Goal: Task Accomplishment & Management: Use online tool/utility

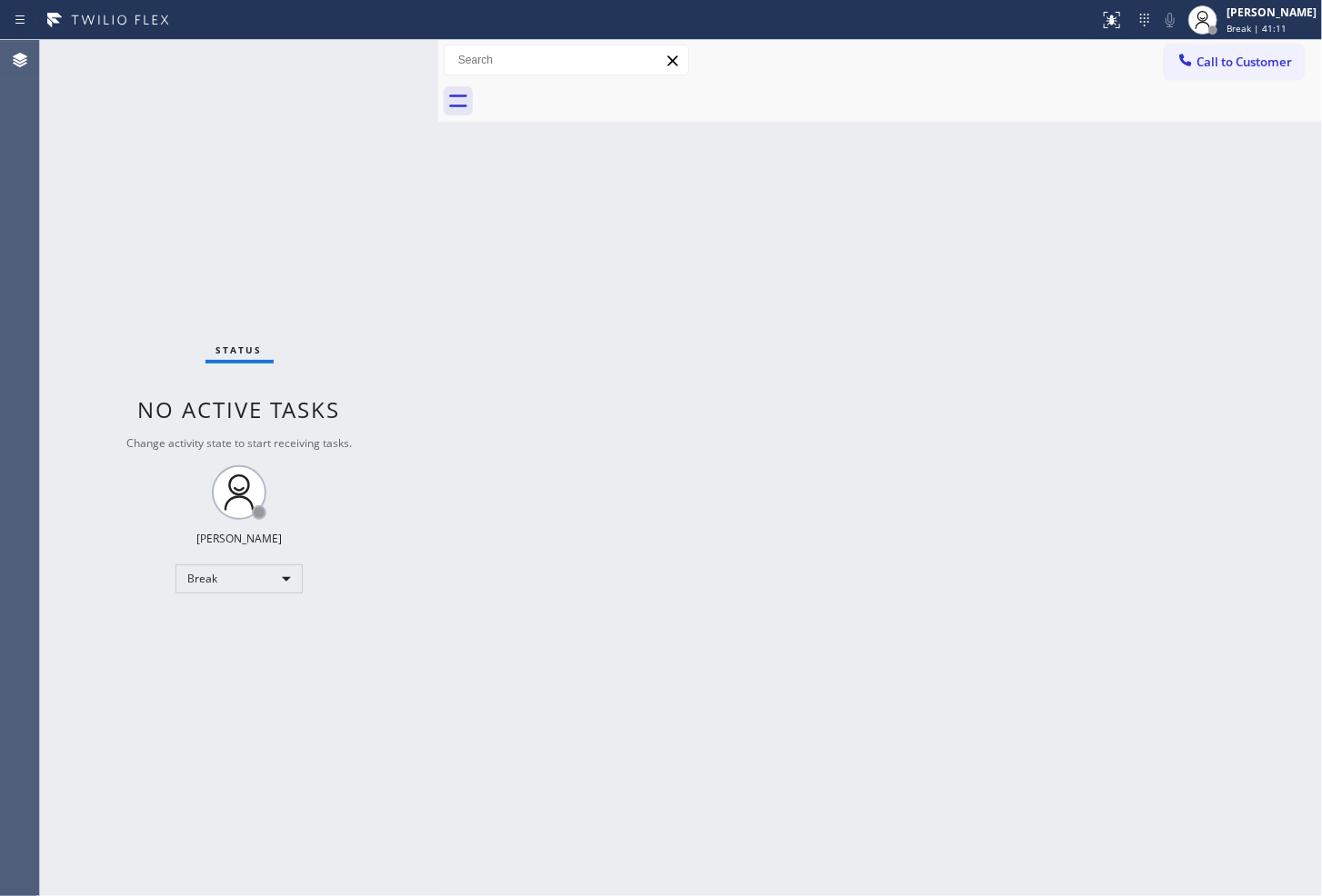
click at [512, 660] on div "Back to Dashboard Change Sender ID Customers Technicians Select a contact Outbo…" at bounding box center [880, 467] width 883 height 856
click at [598, 415] on div "Back to Dashboard Change Sender ID Customers Technicians Select a contact Outbo…" at bounding box center [880, 467] width 883 height 856
click at [106, 122] on div "Status No active tasks Change activity state to start receiving tasks. [PERSON_…" at bounding box center [239, 467] width 398 height 856
click at [157, 747] on div "Status No active tasks Change activity state to start receiving tasks. [PERSON_…" at bounding box center [239, 467] width 398 height 856
click at [285, 574] on div "Break" at bounding box center [239, 578] width 128 height 29
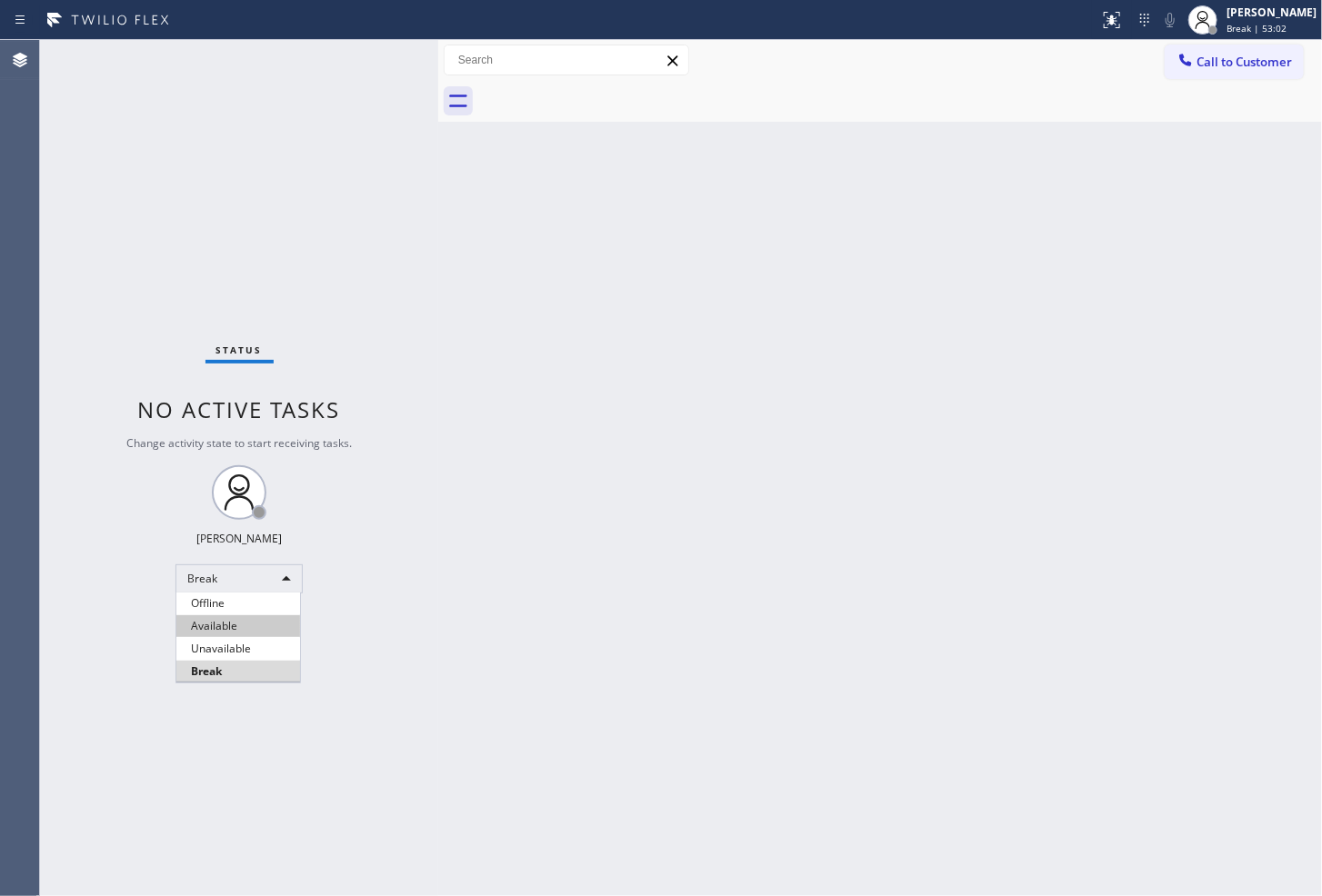
click at [249, 629] on li "Available" at bounding box center [238, 627] width 124 height 22
click at [763, 493] on div "Back to Dashboard Change Sender ID Customers Technicians Select a contact Outbo…" at bounding box center [880, 467] width 883 height 856
click at [439, 169] on div at bounding box center [439, 467] width 0 height 856
click at [366, 46] on div "Status No active tasks You are ready to start receiving tasks. [PERSON_NAME]" at bounding box center [239, 467] width 398 height 856
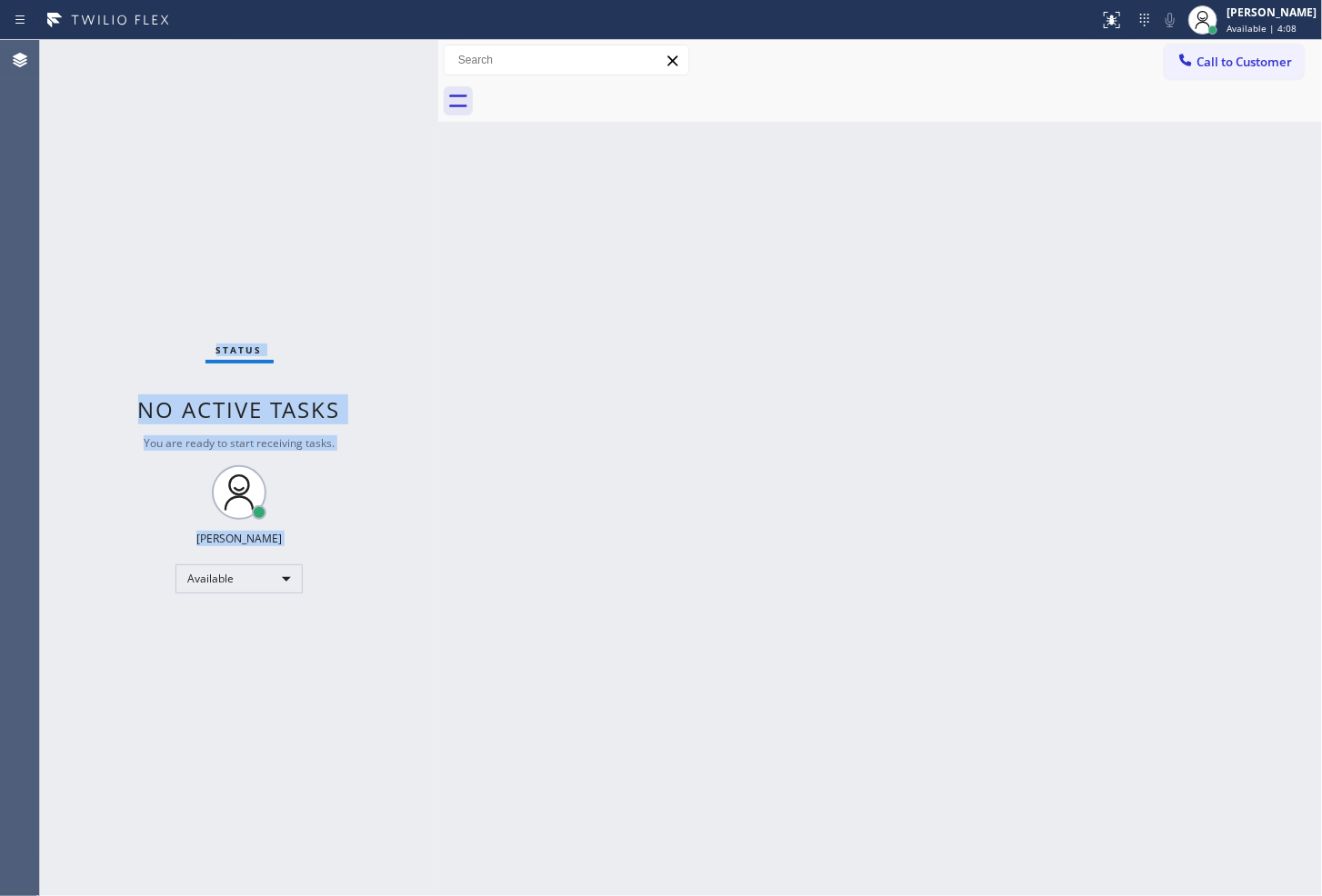
click at [375, 50] on div "Status No active tasks You are ready to start receiving tasks. [PERSON_NAME]" at bounding box center [239, 467] width 398 height 856
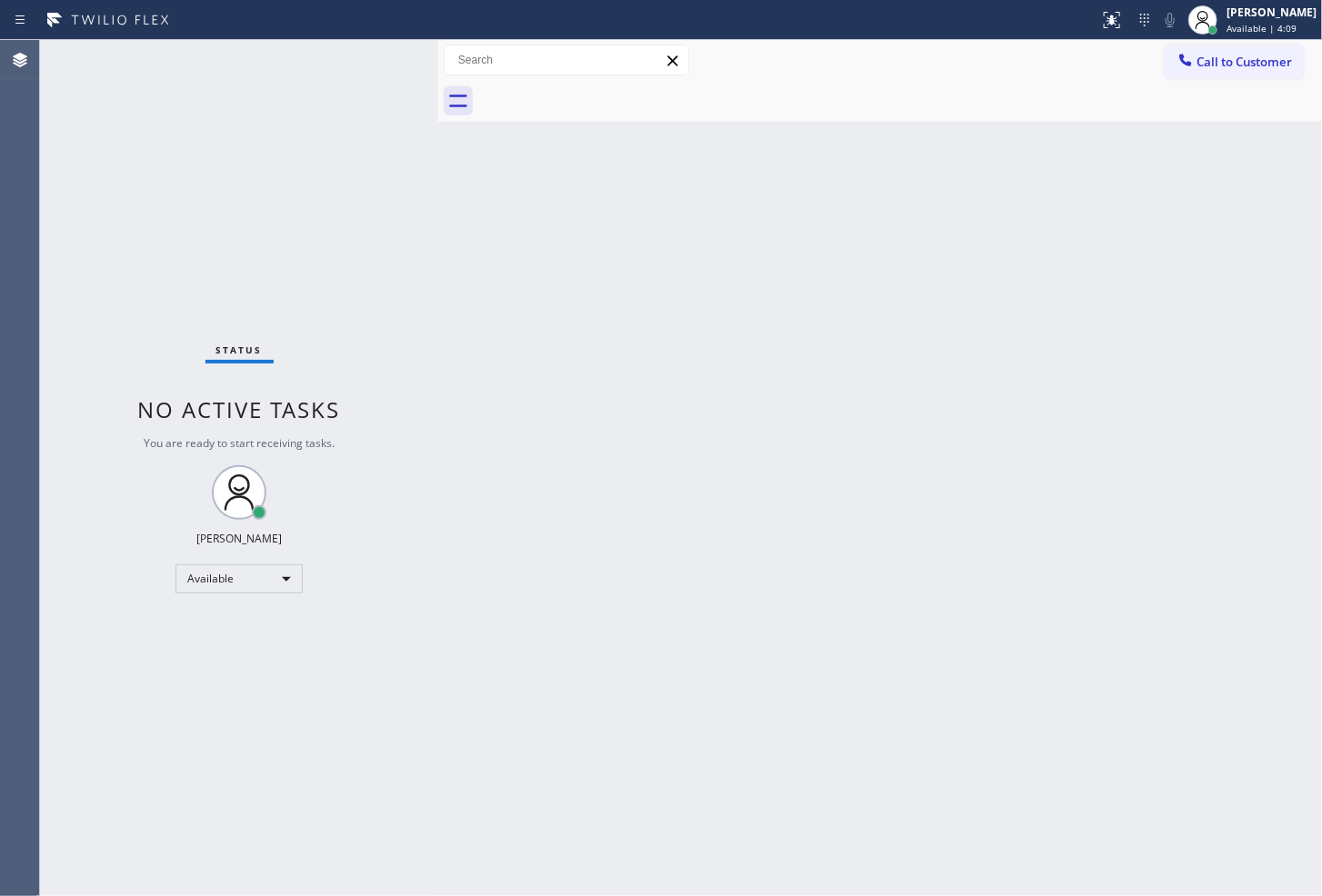
drag, startPoint x: 670, startPoint y: 604, endPoint x: 704, endPoint y: 533, distance: 78.7
click at [694, 592] on div "Back to Dashboard Change Sender ID Customers Technicians Select a contact Outbo…" at bounding box center [880, 467] width 883 height 856
drag, startPoint x: 324, startPoint y: 110, endPoint x: 361, endPoint y: 50, distance: 70.5
click at [324, 105] on div "Status No active tasks You are ready to start receiving tasks. [PERSON_NAME]" at bounding box center [239, 467] width 398 height 856
click at [376, 43] on div "Status No active tasks You are ready to start receiving tasks. [PERSON_NAME]" at bounding box center [239, 467] width 398 height 856
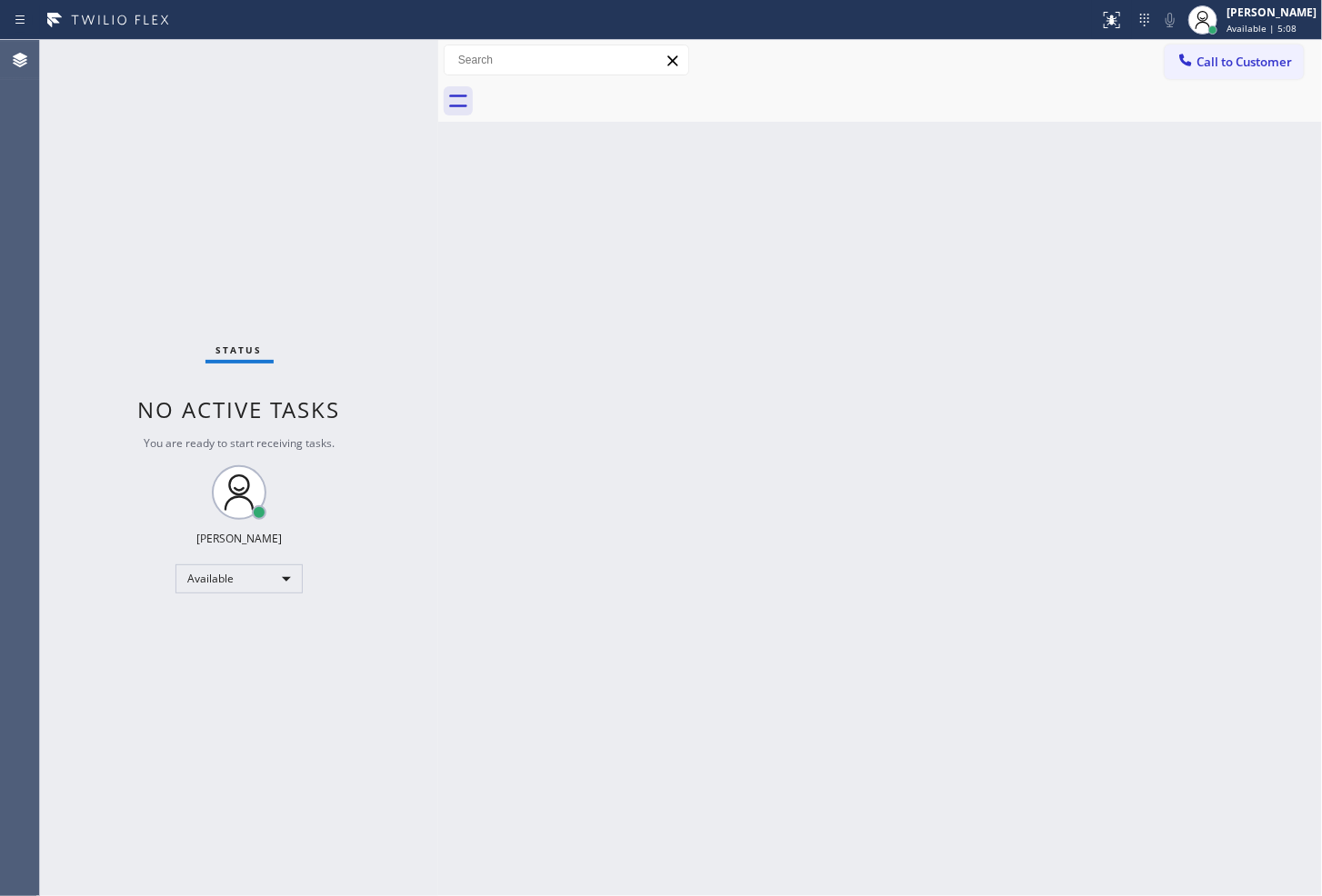
click at [361, 80] on div "Status No active tasks You are ready to start receiving tasks. [PERSON_NAME]" at bounding box center [239, 467] width 398 height 856
drag, startPoint x: 339, startPoint y: 179, endPoint x: 355, endPoint y: 80, distance: 100.3
click at [339, 158] on div "Status No active tasks You are ready to start receiving tasks. [PERSON_NAME]" at bounding box center [239, 467] width 398 height 856
click at [360, 51] on div "Status No active tasks You are ready to start receiving tasks. [PERSON_NAME]" at bounding box center [239, 467] width 398 height 856
click at [768, 498] on div "Back to Dashboard Change Sender ID Customers Technicians Select a contact Outbo…" at bounding box center [880, 467] width 883 height 856
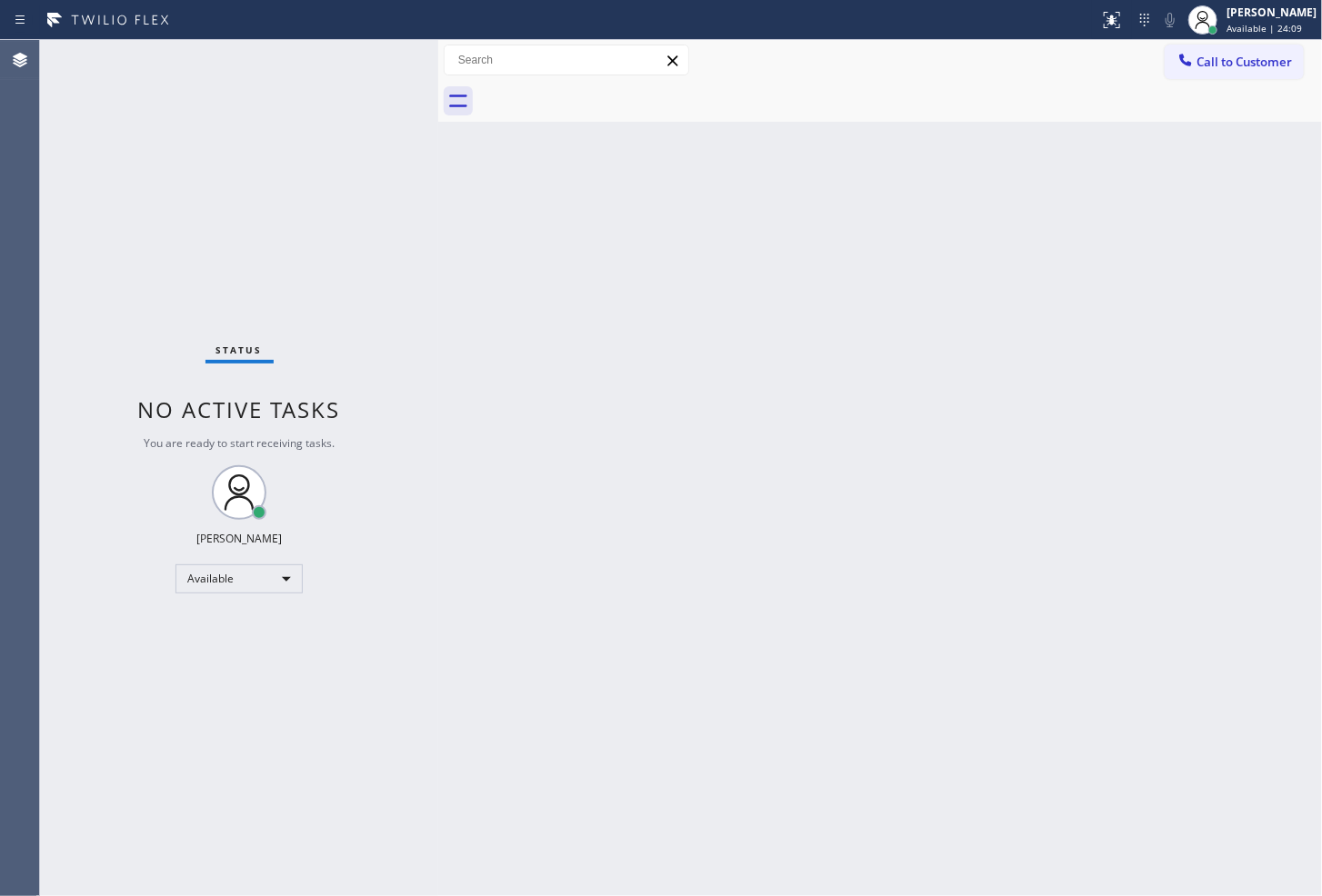
click at [1282, 457] on div "Back to Dashboard Change Sender ID Customers Technicians Select a contact Outbo…" at bounding box center [880, 467] width 883 height 856
click at [1243, 316] on div "Back to Dashboard Change Sender ID Customers Technicians Select a contact Outbo…" at bounding box center [880, 467] width 883 height 856
click at [383, 52] on div "Status No active tasks You are ready to start receiving tasks. [PERSON_NAME]" at bounding box center [239, 467] width 398 height 856
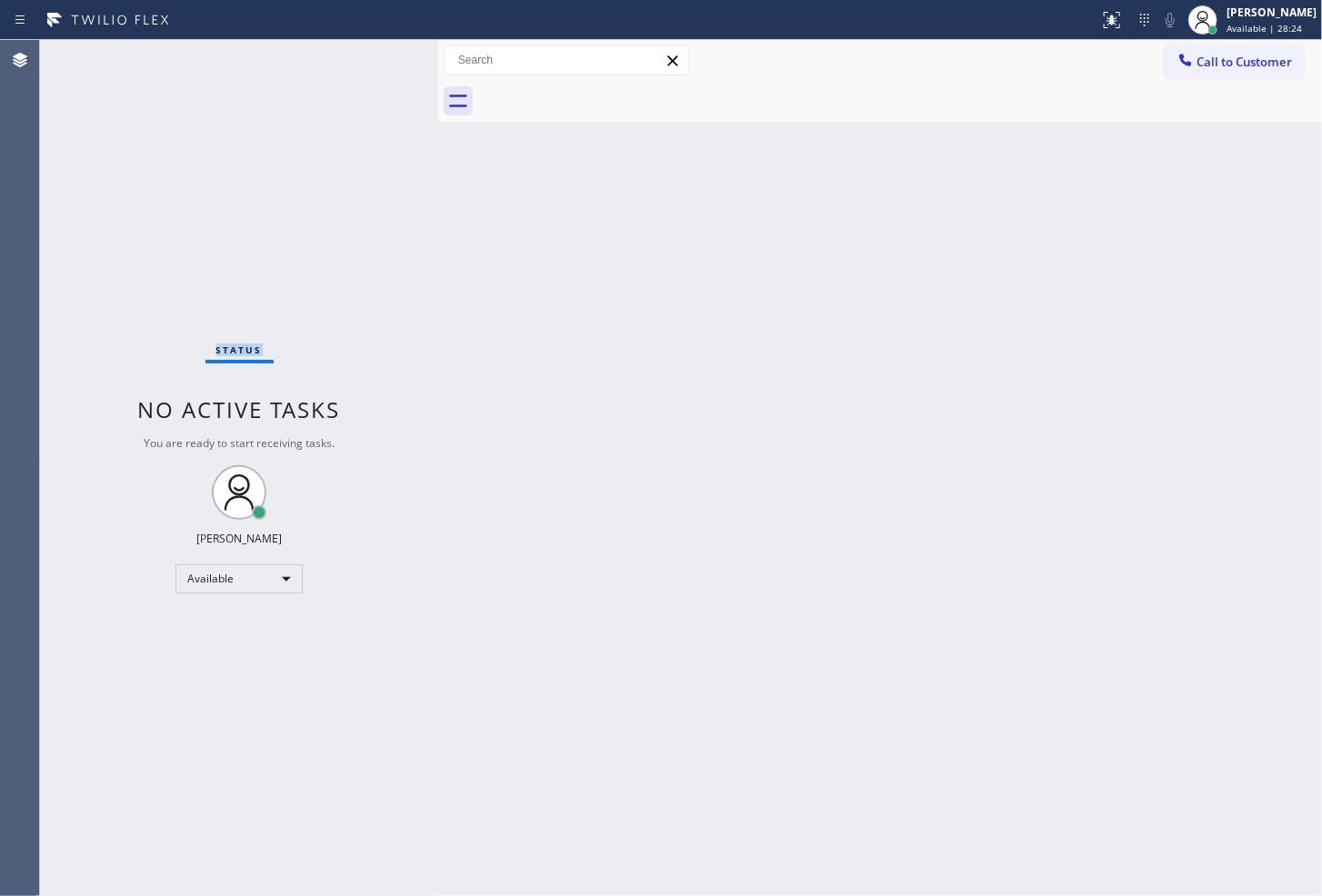
click at [383, 52] on div "Status No active tasks You are ready to start receiving tasks. [PERSON_NAME]" at bounding box center [239, 467] width 398 height 856
click at [385, 52] on div "Status No active tasks You are ready to start receiving tasks. [PERSON_NAME]" at bounding box center [239, 467] width 398 height 856
click at [386, 52] on div "Status No active tasks You are ready to start receiving tasks. [PERSON_NAME]" at bounding box center [239, 467] width 398 height 856
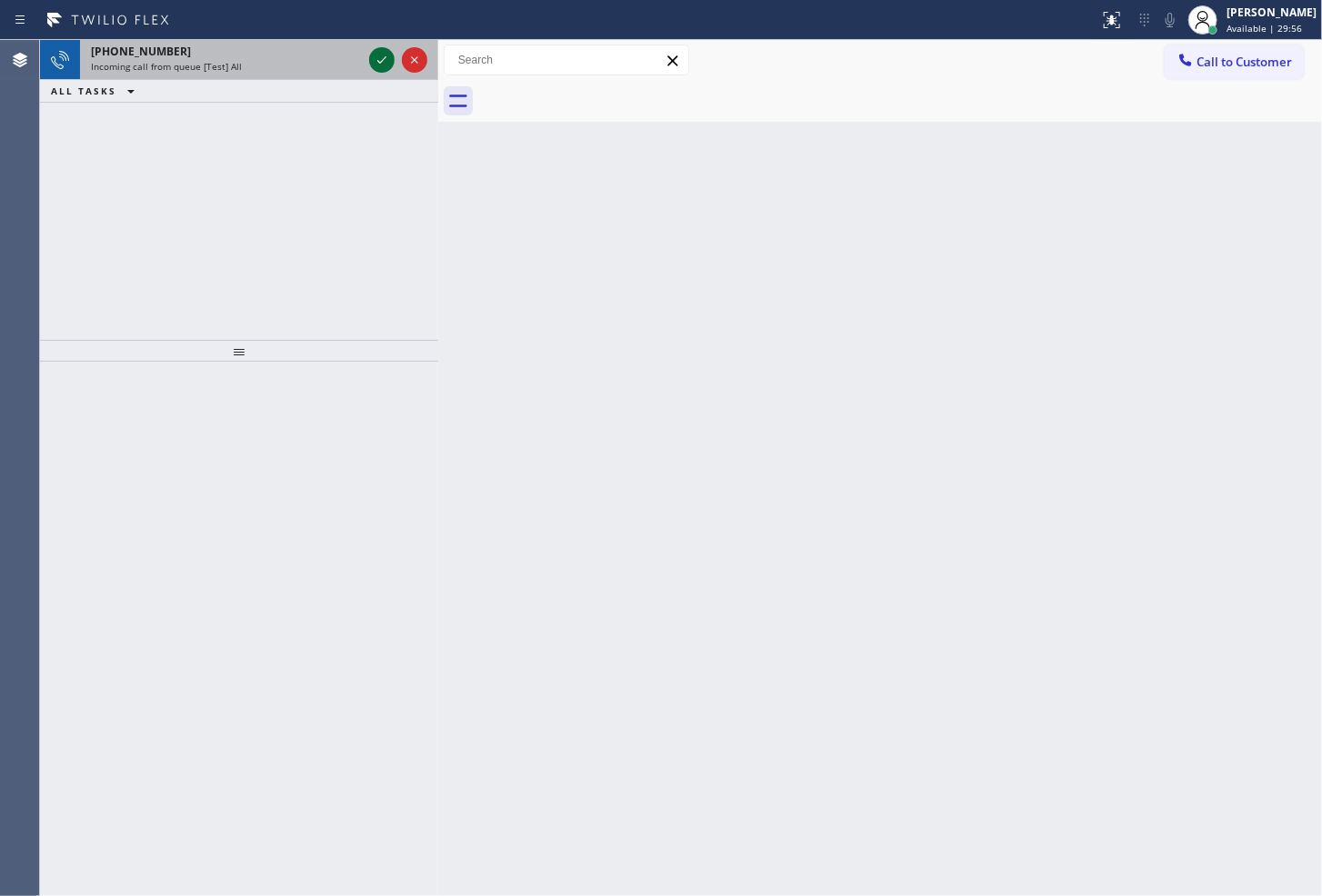
click at [378, 51] on icon at bounding box center [382, 60] width 22 height 22
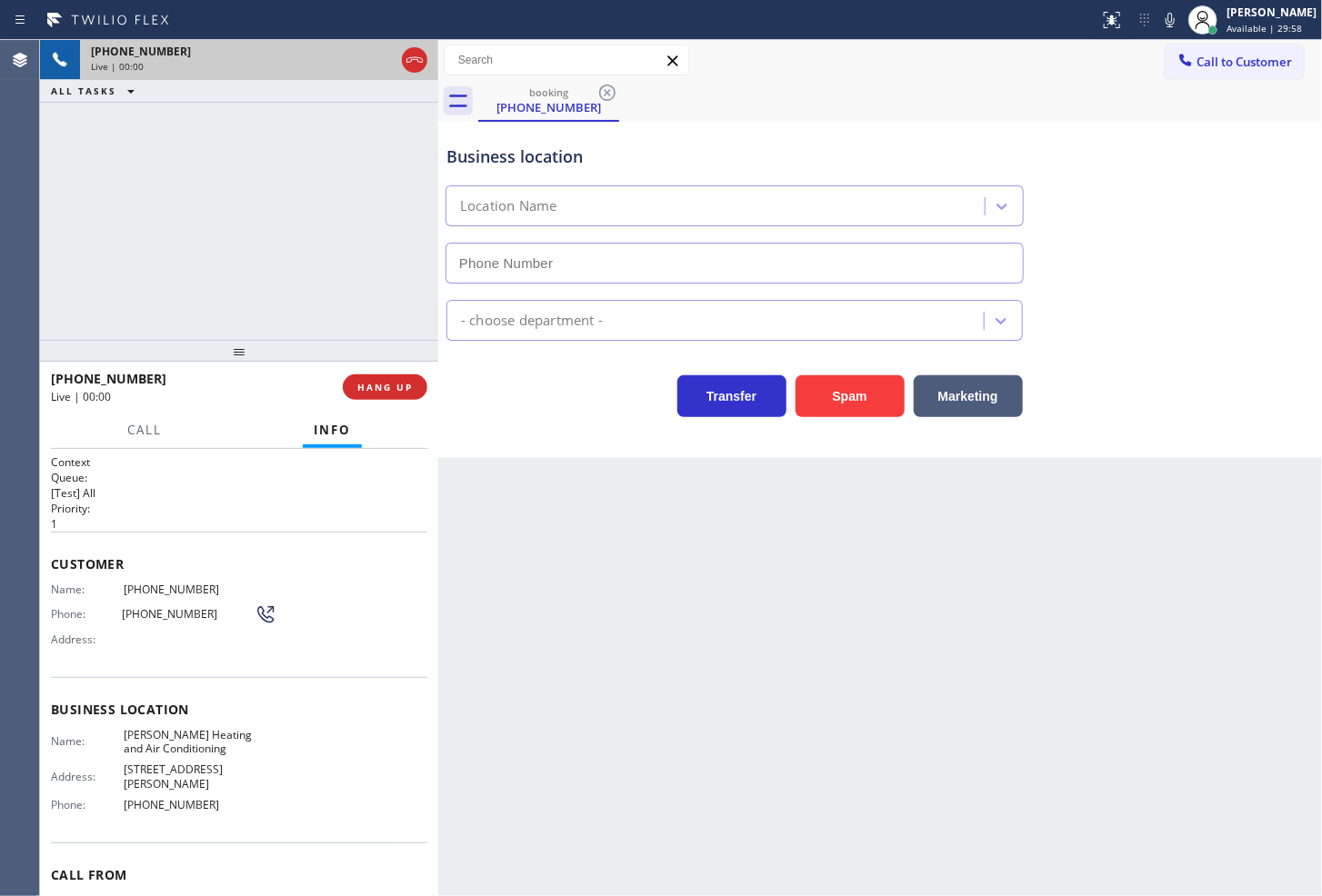
type input "[PHONE_NUMBER]"
click at [866, 733] on div "Back to Dashboard Change Sender ID Customers Technicians Select a contact Outbo…" at bounding box center [880, 467] width 883 height 856
click at [300, 258] on div "[PHONE_NUMBER] Live | 00:04 ALL TASKS ALL TASKS ACTIVE TASKS TASKS IN WRAP UP" at bounding box center [239, 189] width 398 height 300
click at [575, 467] on div "Back to Dashboard Change Sender ID Customers Technicians Select a contact Outbo…" at bounding box center [880, 467] width 883 height 856
click at [540, 389] on div "Transfer Spam Marketing" at bounding box center [734, 391] width 583 height 50
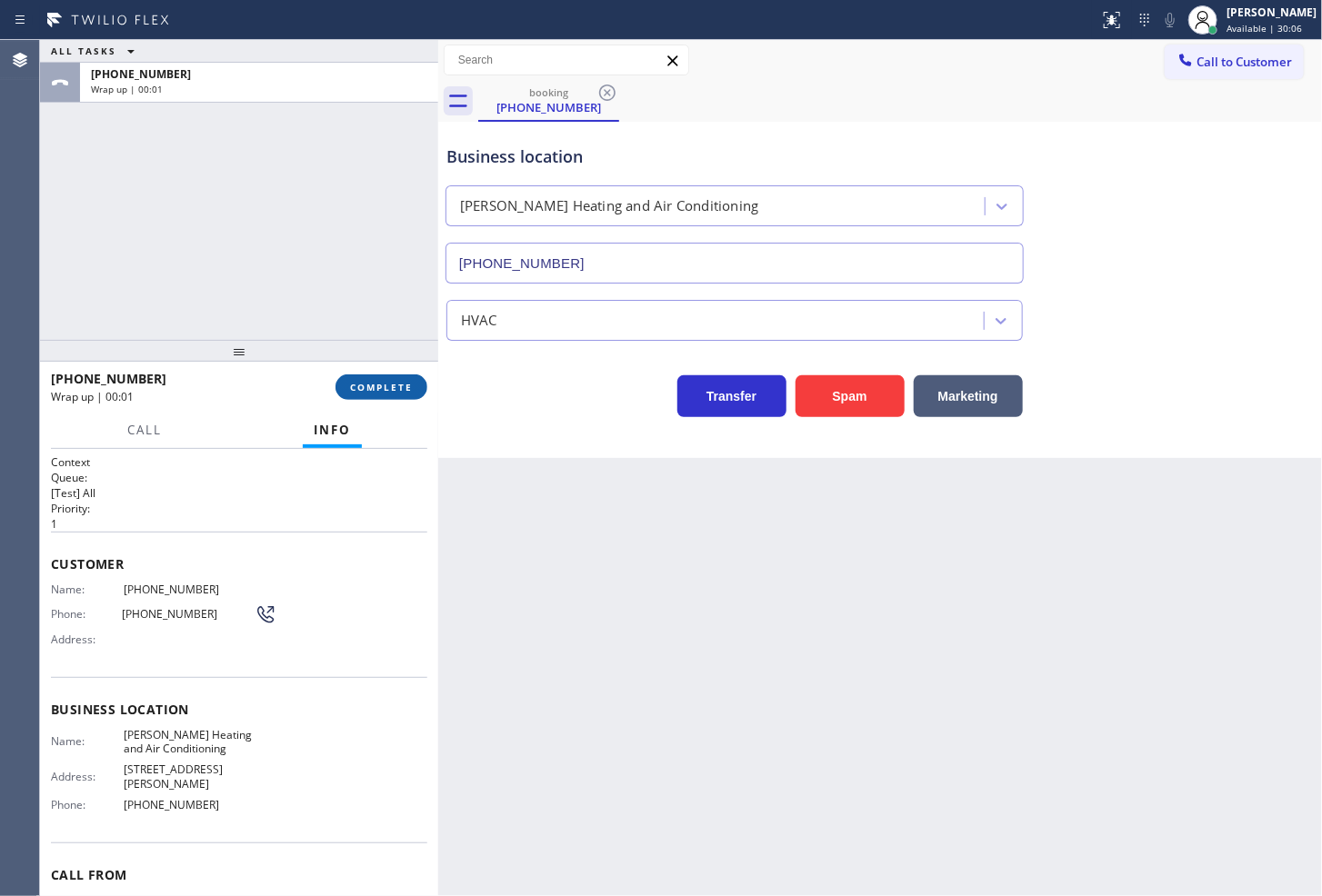
click at [400, 383] on span "COMPLETE" at bounding box center [380, 387] width 62 height 13
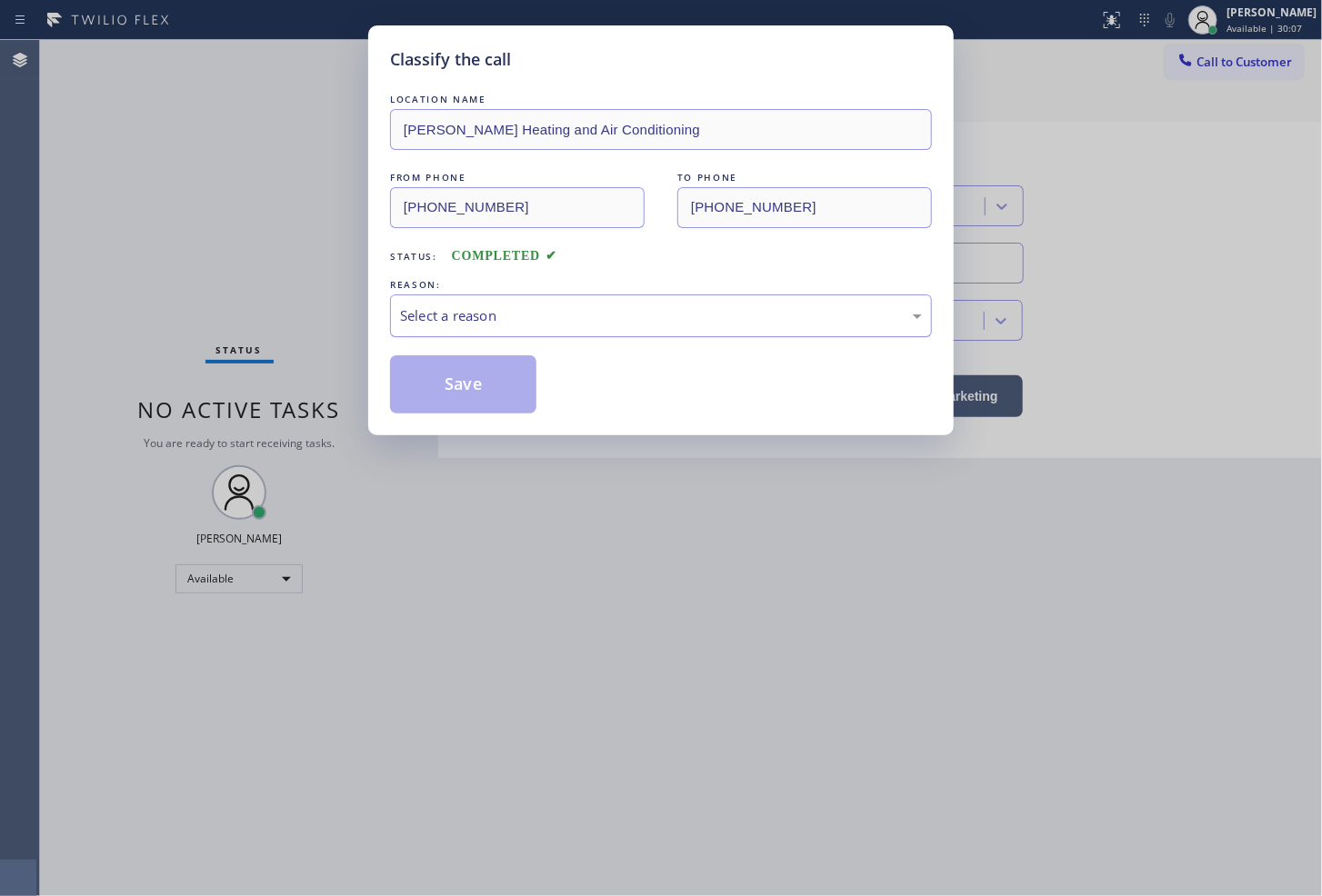
click at [497, 316] on div "Select a reason" at bounding box center [661, 315] width 522 height 21
click at [477, 386] on button "Save" at bounding box center [463, 384] width 147 height 58
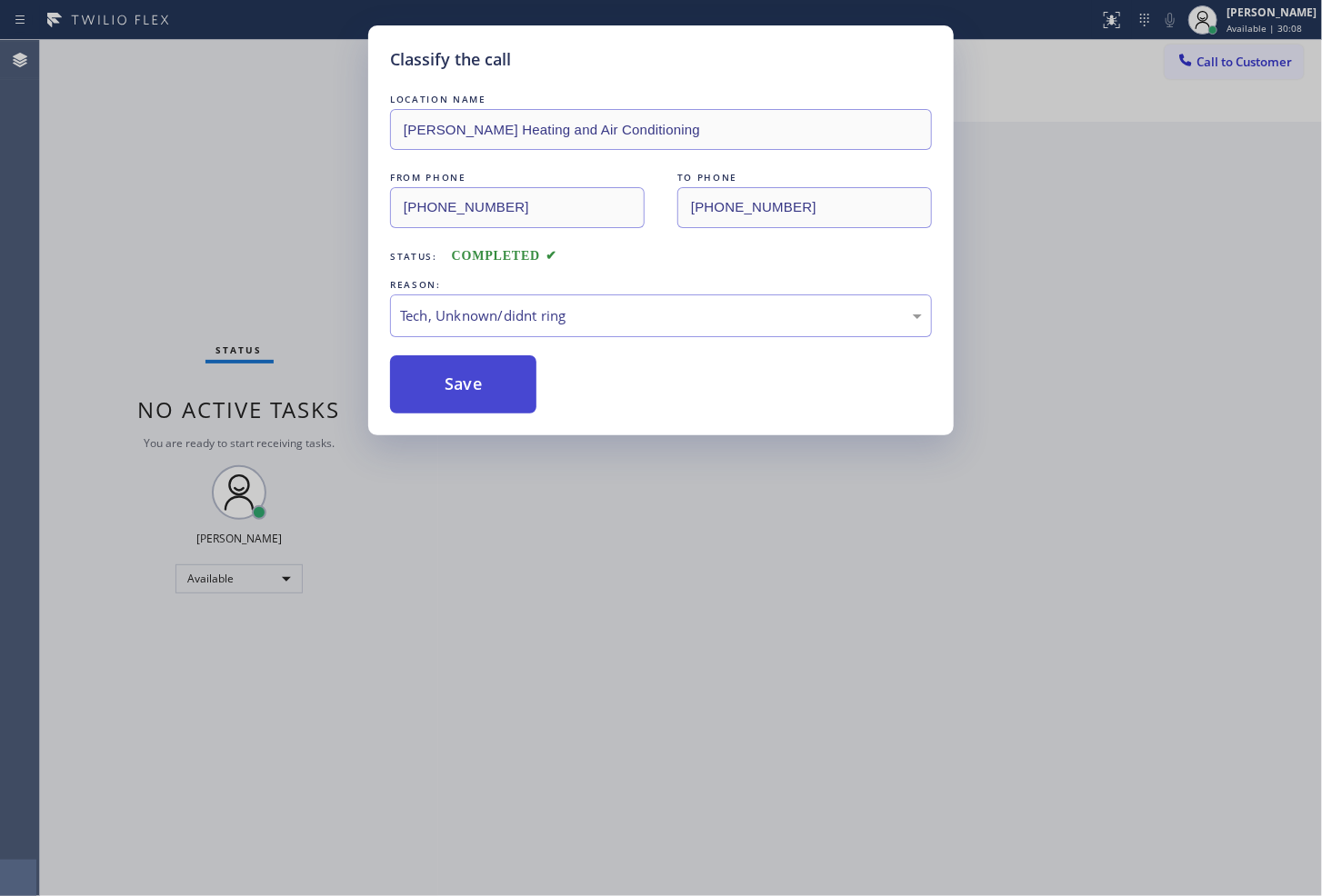
click at [477, 386] on button "Save" at bounding box center [463, 384] width 147 height 58
click at [479, 386] on button "Save" at bounding box center [463, 384] width 147 height 58
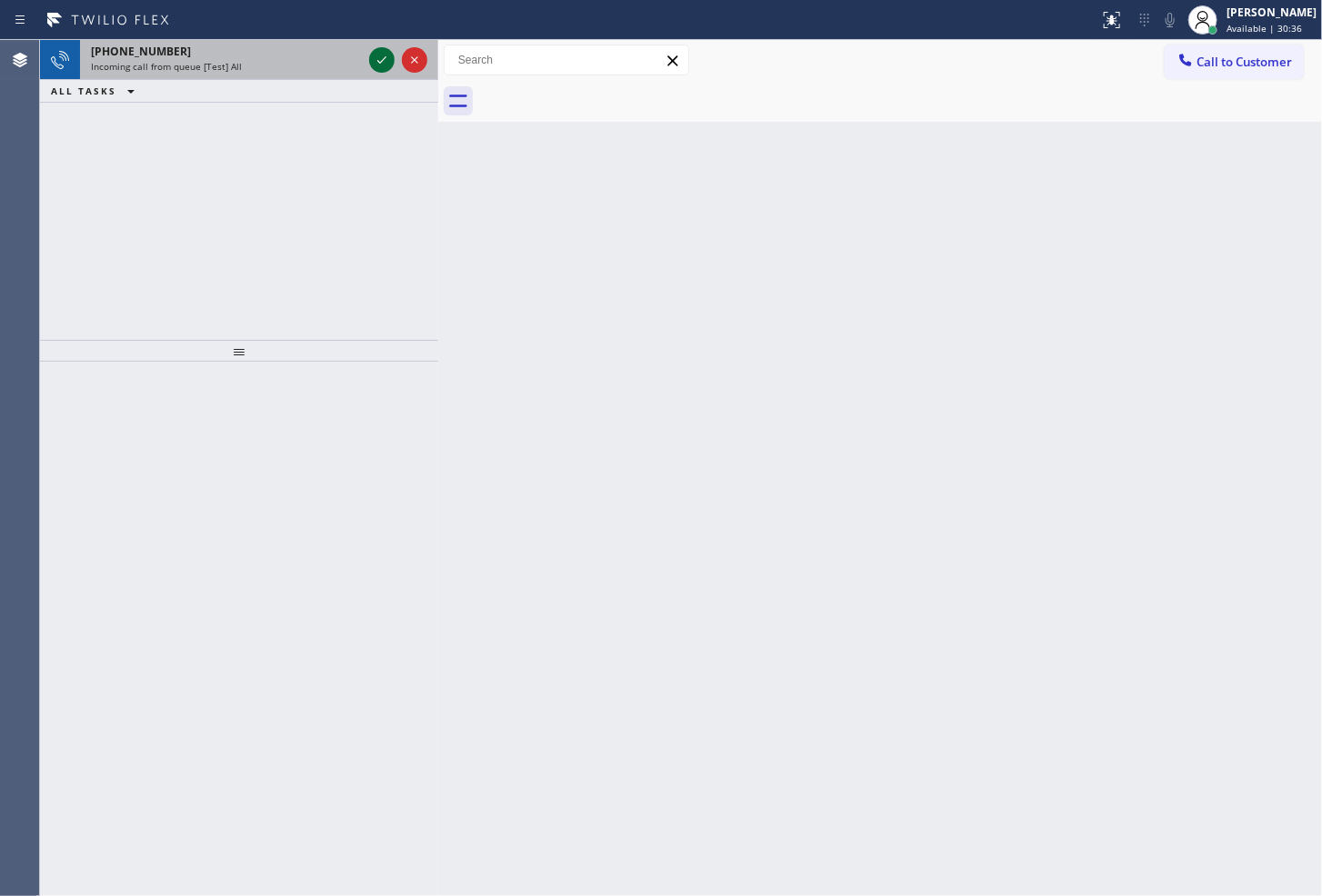
click at [379, 61] on icon at bounding box center [381, 59] width 9 height 7
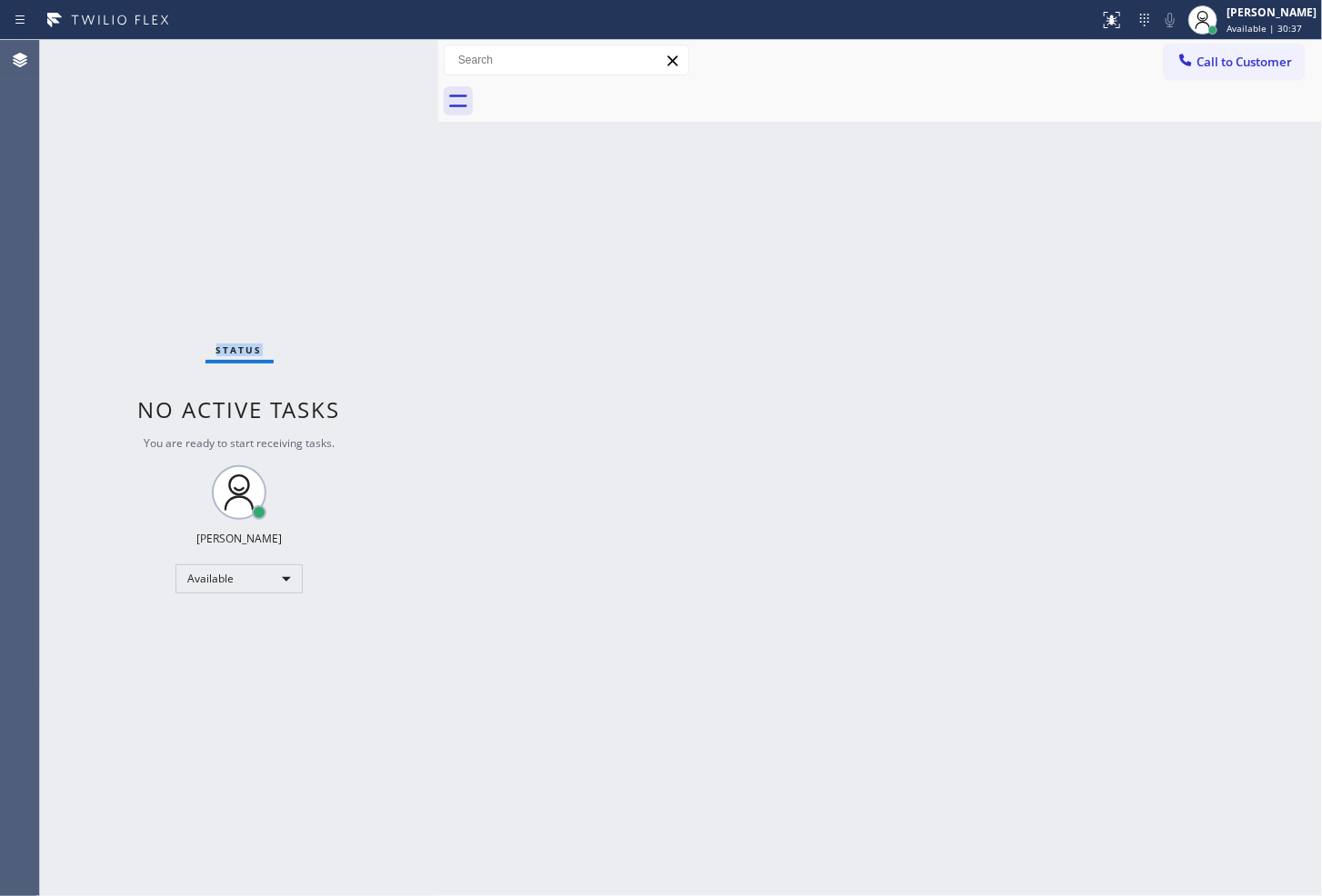
click at [379, 61] on div "Status No active tasks You are ready to start receiving tasks. [PERSON_NAME]" at bounding box center [239, 467] width 398 height 856
click at [329, 267] on div "Status No active tasks You are ready to start receiving tasks. [PERSON_NAME]" at bounding box center [239, 467] width 398 height 856
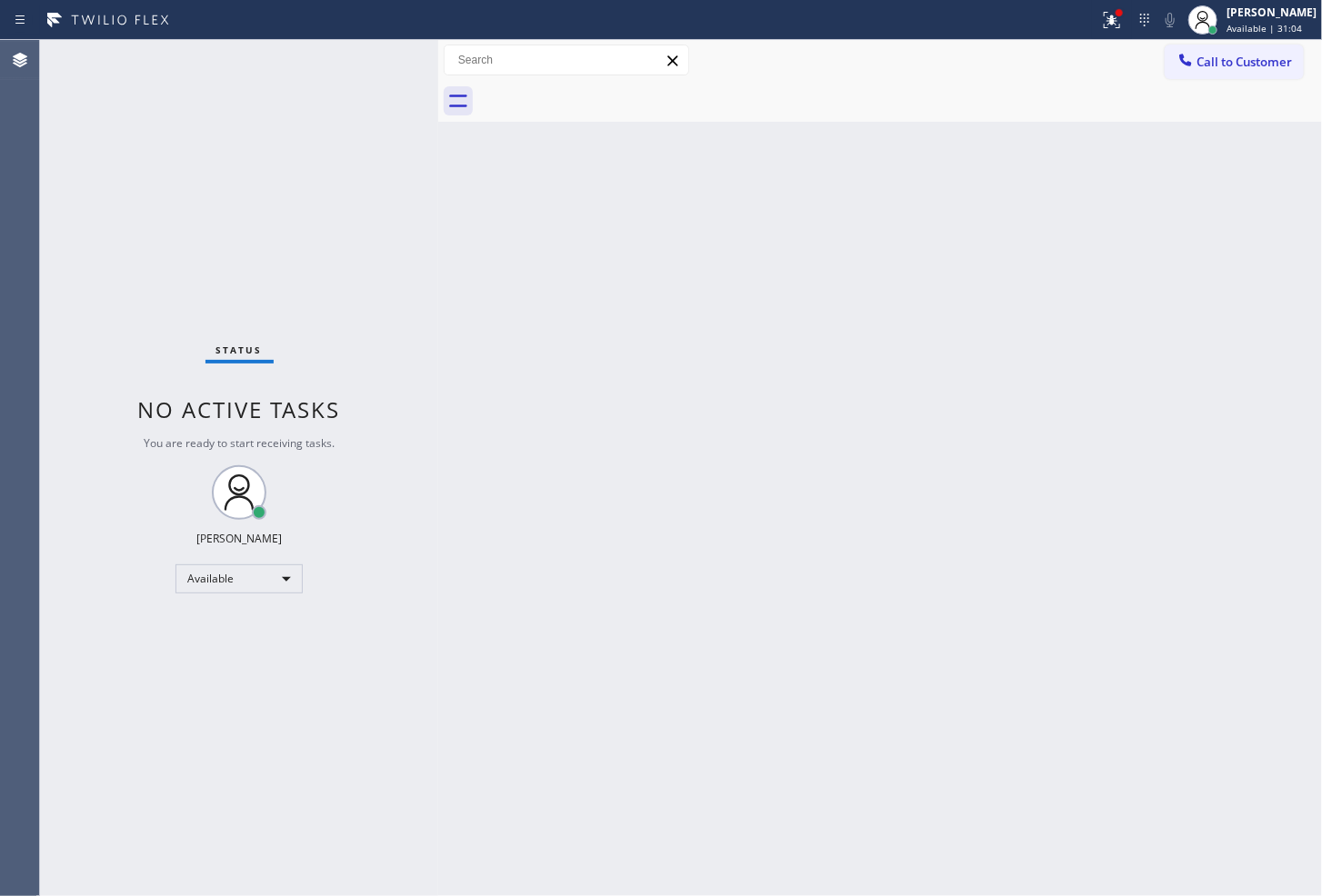
click at [671, 664] on div "Back to Dashboard Change Sender ID Customers Technicians Select a contact Outbo…" at bounding box center [880, 467] width 883 height 856
click at [379, 69] on div "Status No active tasks You are ready to start receiving tasks. [PERSON_NAME]" at bounding box center [239, 467] width 398 height 856
click at [639, 522] on div "Back to Dashboard Change Sender ID Customers Technicians Select a contact Outbo…" at bounding box center [880, 467] width 883 height 856
drag, startPoint x: 960, startPoint y: 758, endPoint x: 822, endPoint y: 798, distance: 143.7
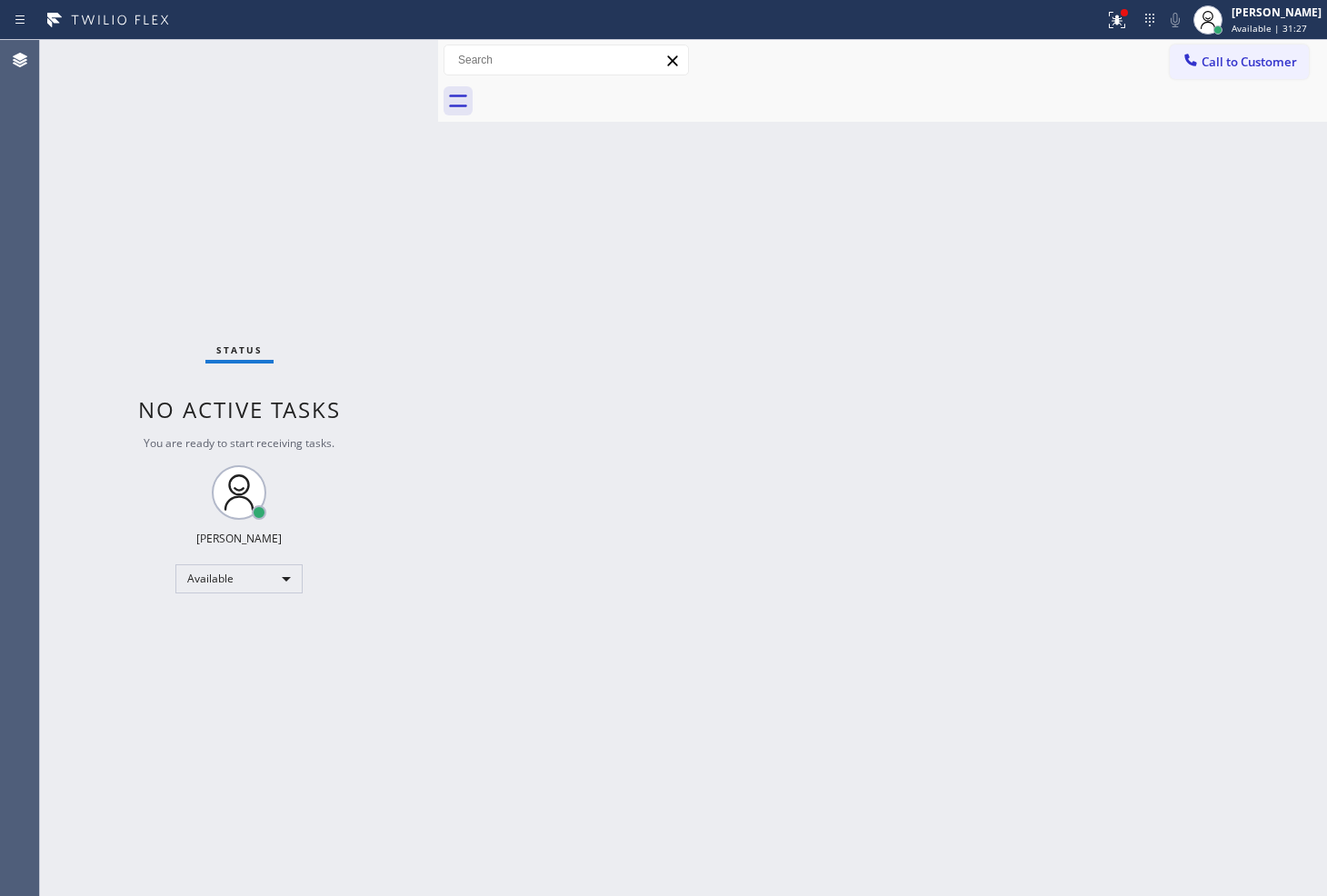
click at [952, 756] on div "Back to Dashboard Change Sender ID Customers Technicians Select a contact Outbo…" at bounding box center [883, 467] width 889 height 856
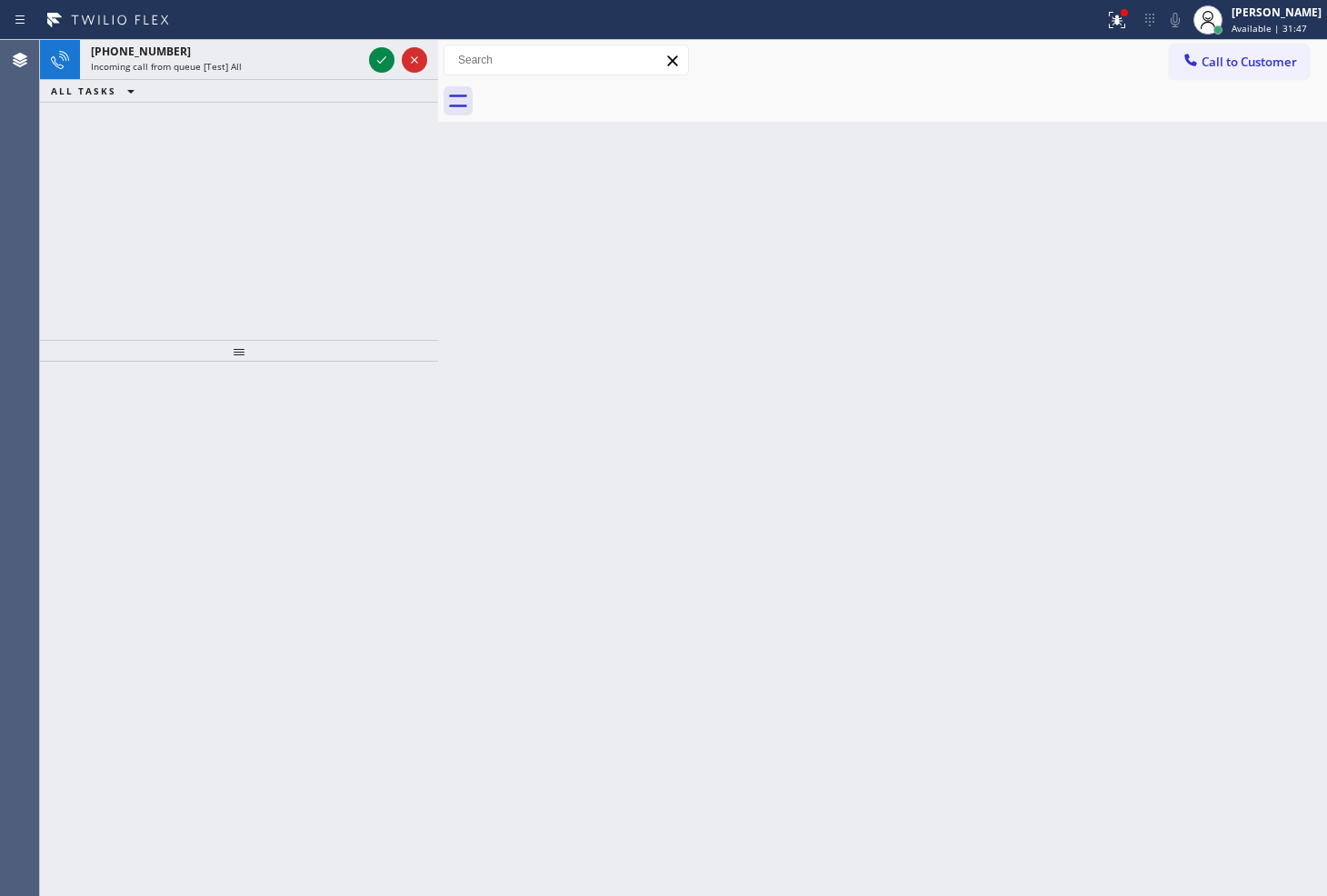
drag, startPoint x: 83, startPoint y: 255, endPoint x: 149, endPoint y: 203, distance: 84.0
click at [83, 255] on div "[PHONE_NUMBER] Incoming call from queue [Test] All ALL TASKS ALL TASKS ACTIVE T…" at bounding box center [239, 189] width 398 height 300
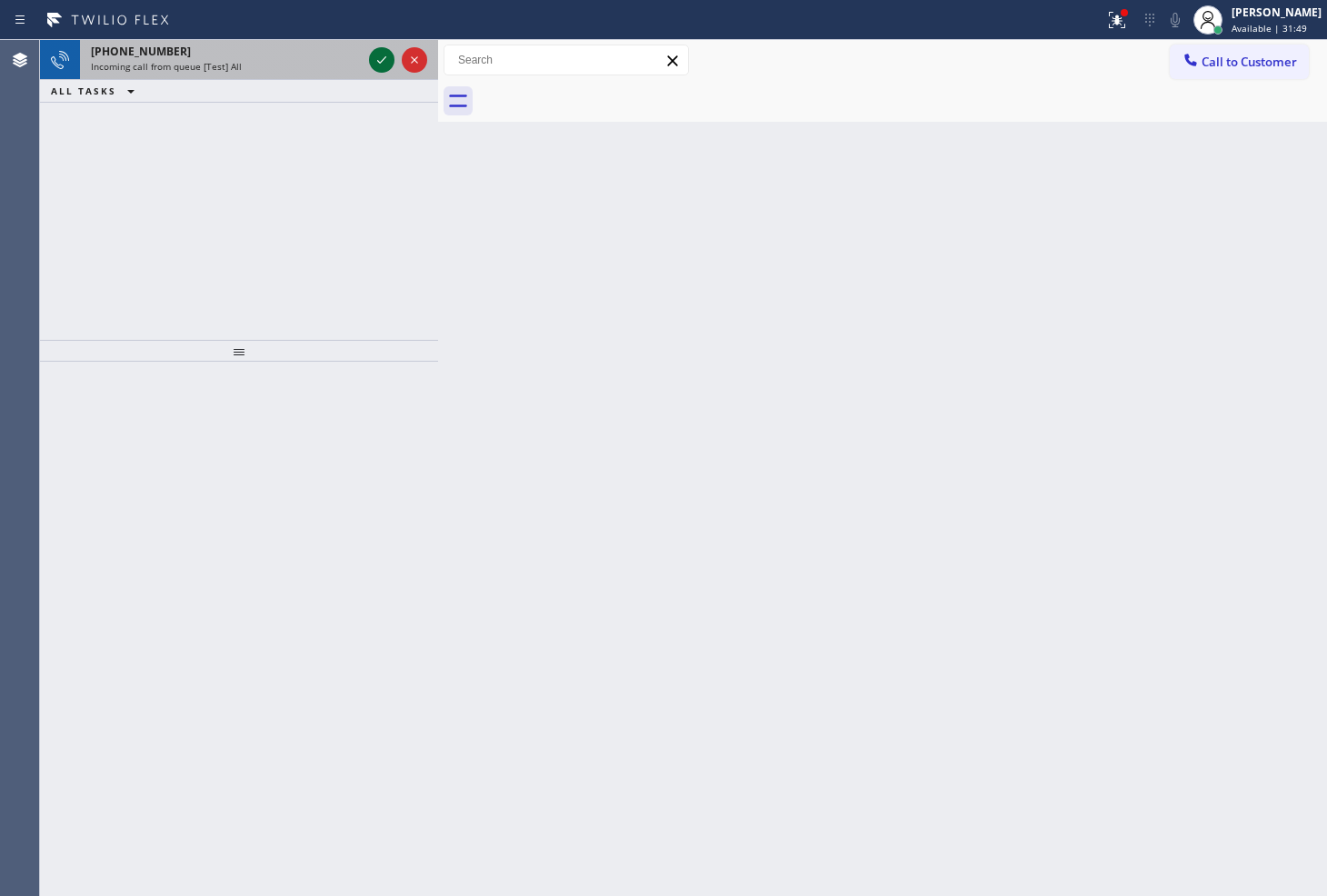
click at [383, 60] on icon at bounding box center [382, 60] width 22 height 22
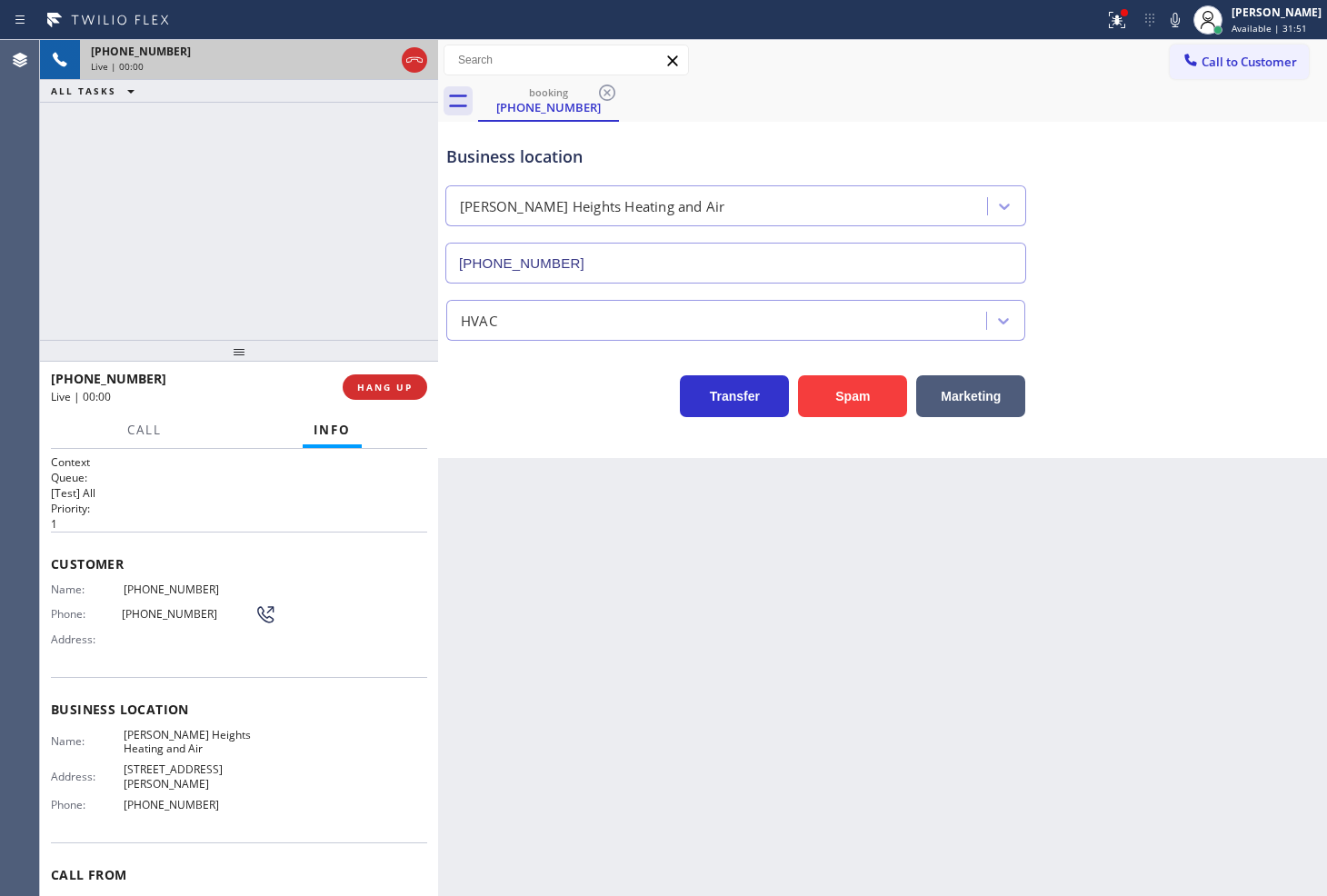
type input "[PHONE_NUMBER]"
click at [1106, 19] on icon at bounding box center [1117, 20] width 22 height 22
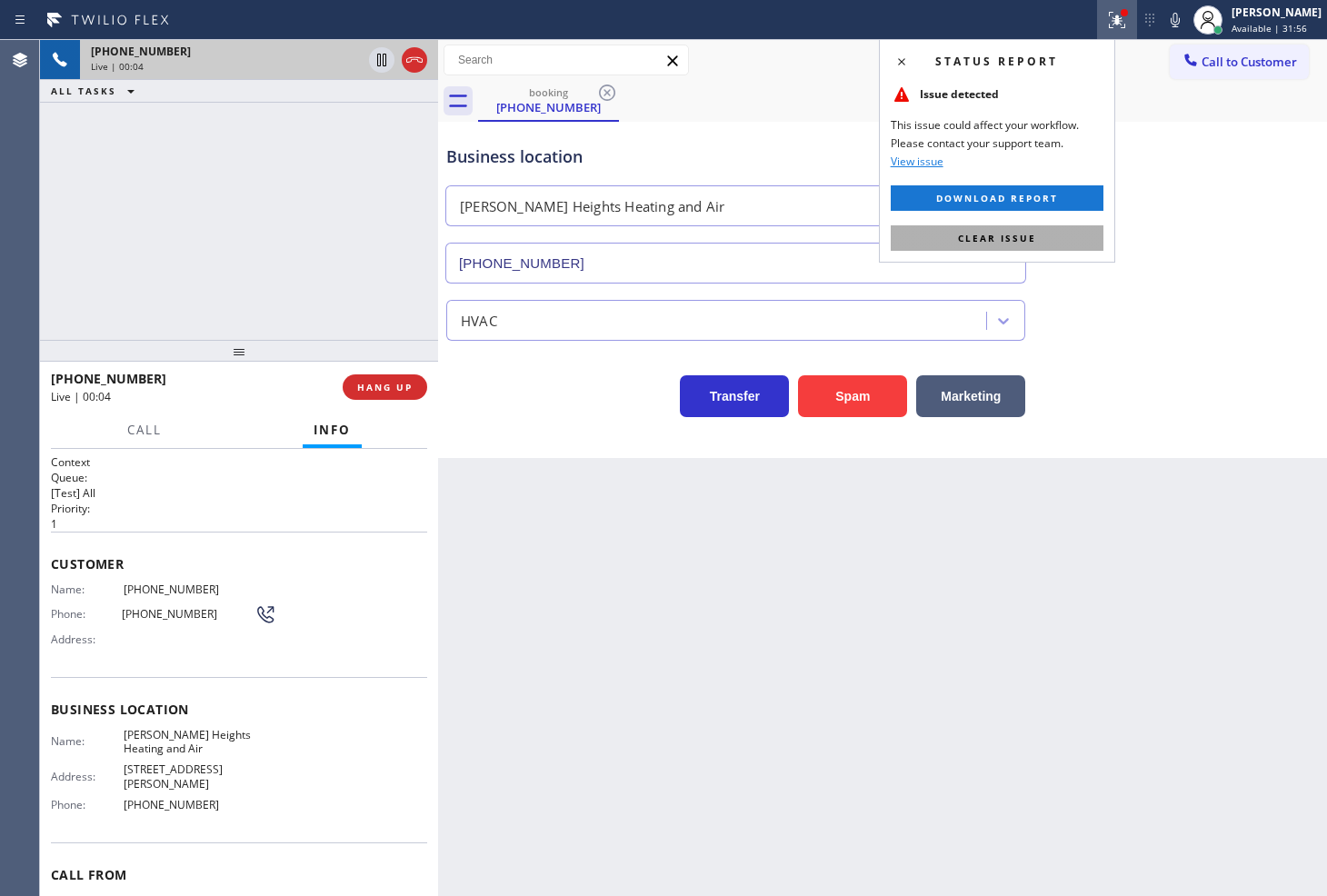
click at [1049, 239] on button "Clear issue" at bounding box center [997, 239] width 213 height 26
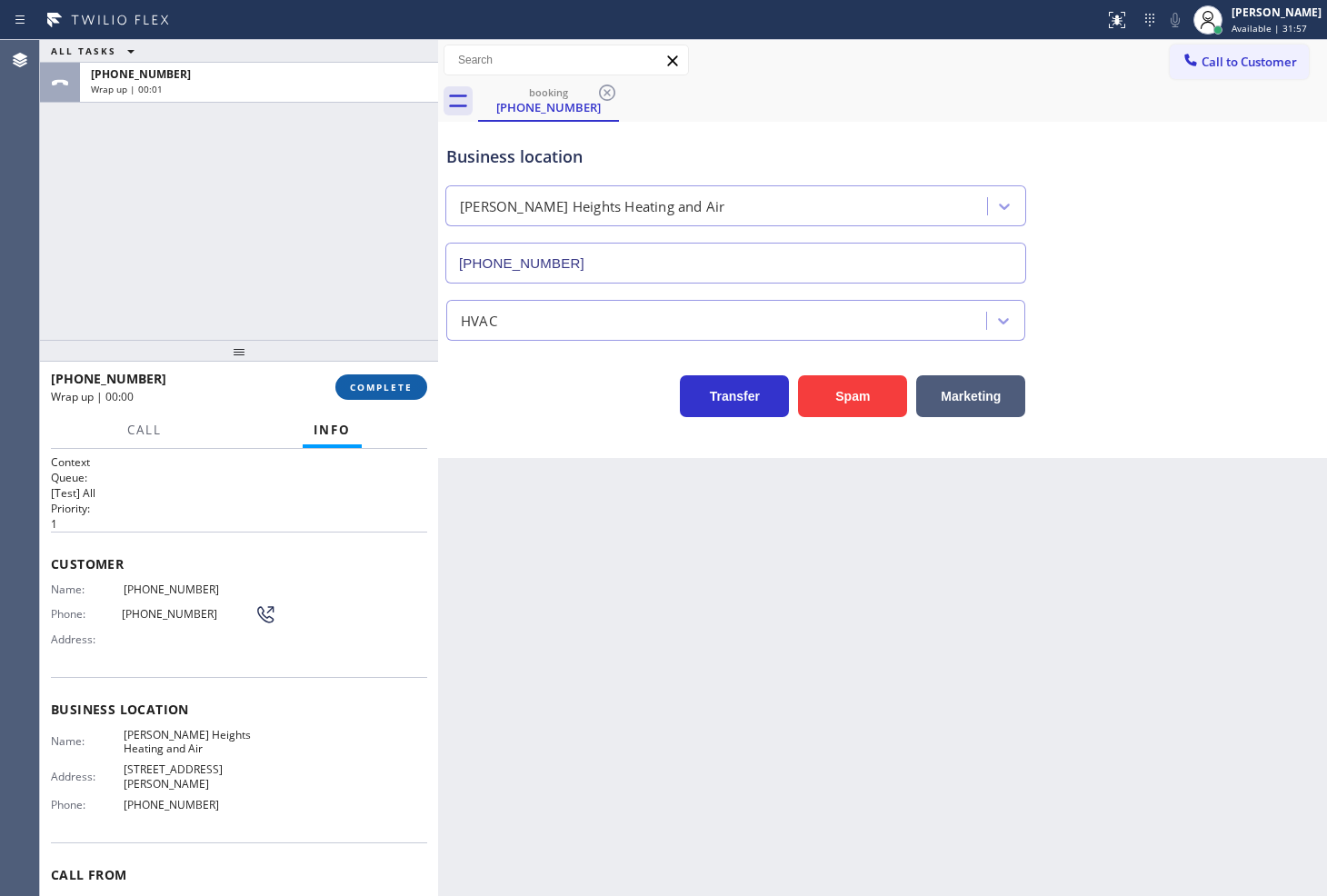
click at [402, 387] on span "COMPLETE" at bounding box center [380, 387] width 62 height 13
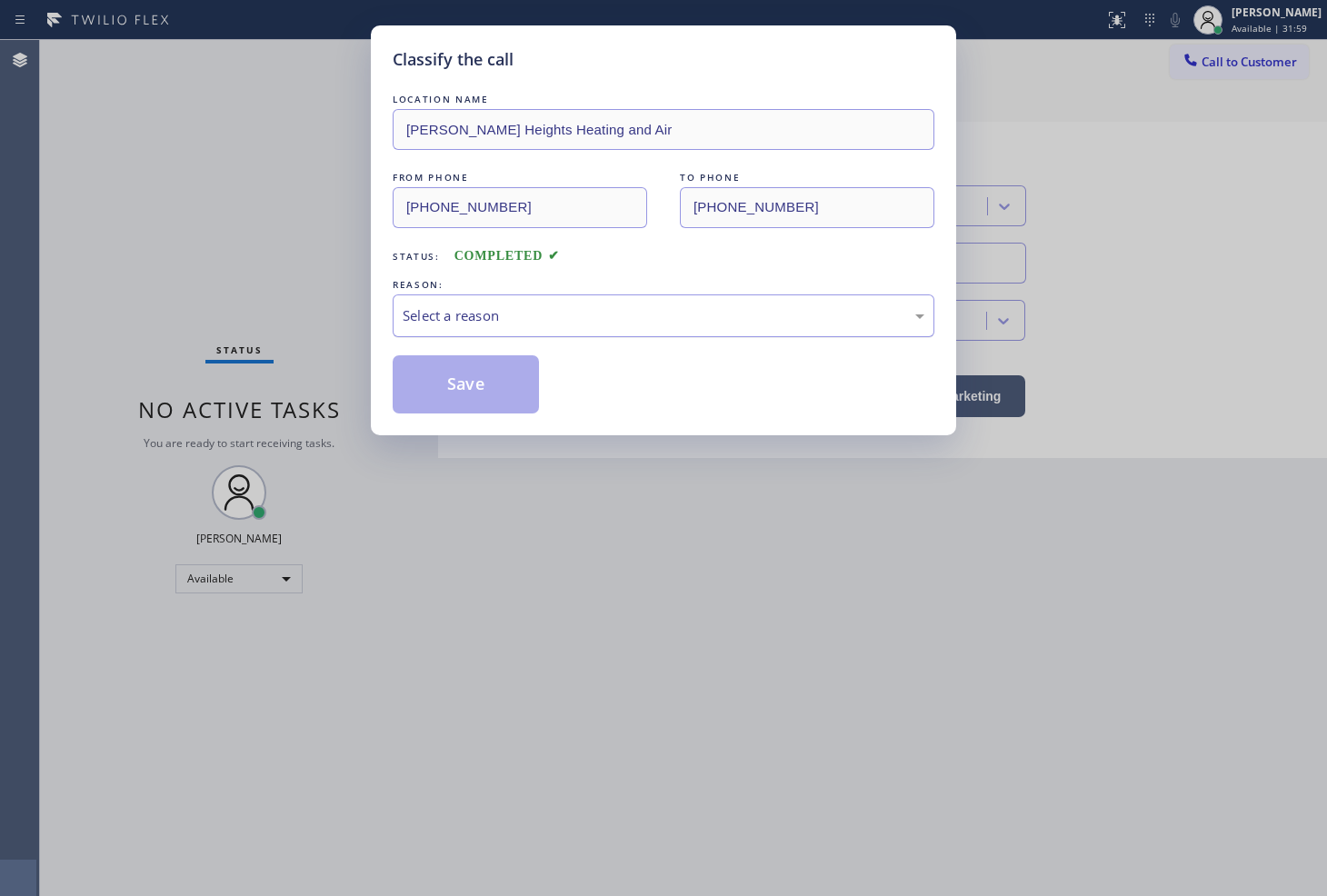
click at [489, 323] on div "Select a reason" at bounding box center [664, 315] width 522 height 21
click at [467, 383] on button "Save" at bounding box center [466, 384] width 147 height 58
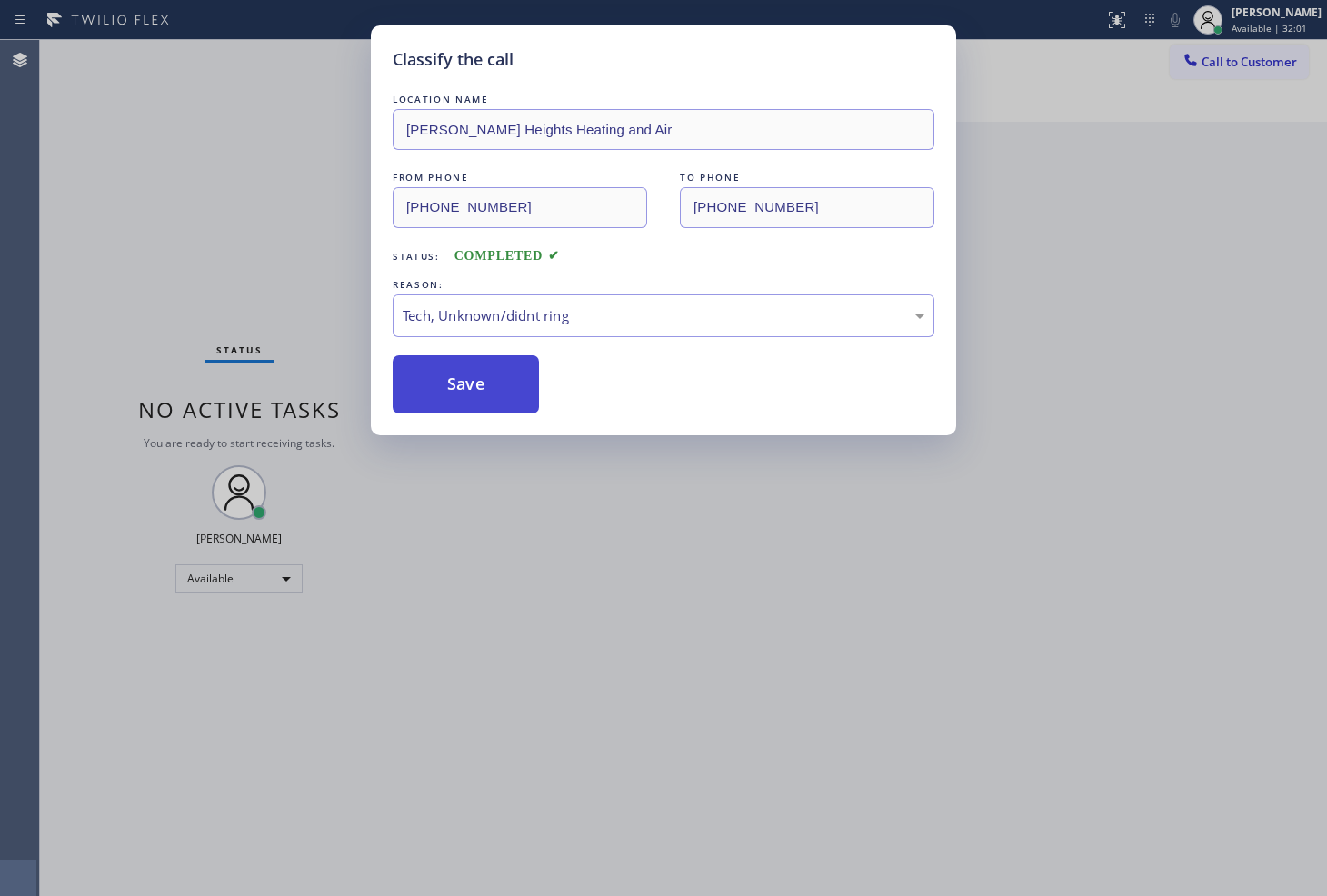
click at [467, 383] on button "Save" at bounding box center [466, 384] width 147 height 58
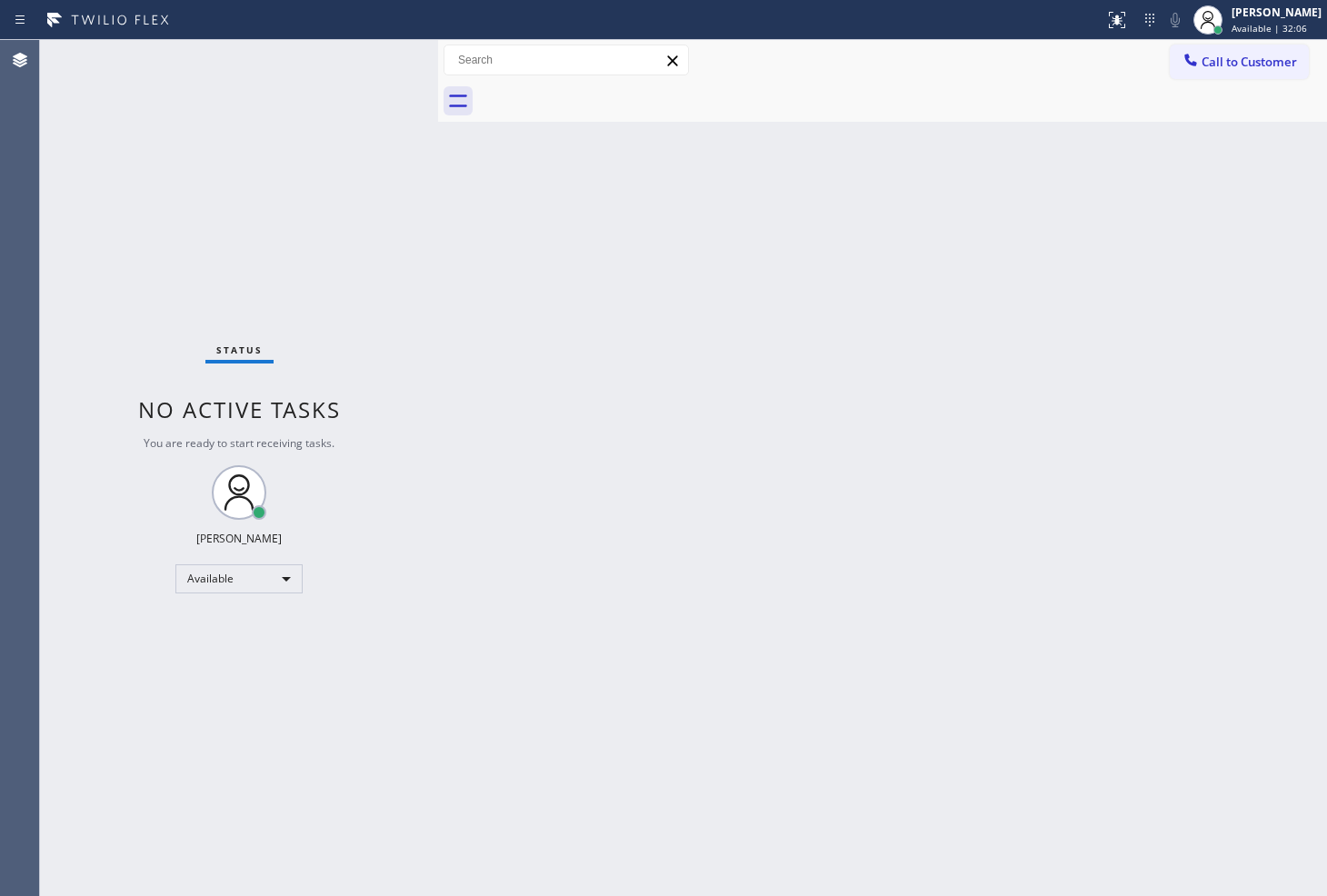
click at [671, 548] on div "Back to Dashboard Change Sender ID Customers Technicians Select a contact Outbo…" at bounding box center [883, 467] width 889 height 856
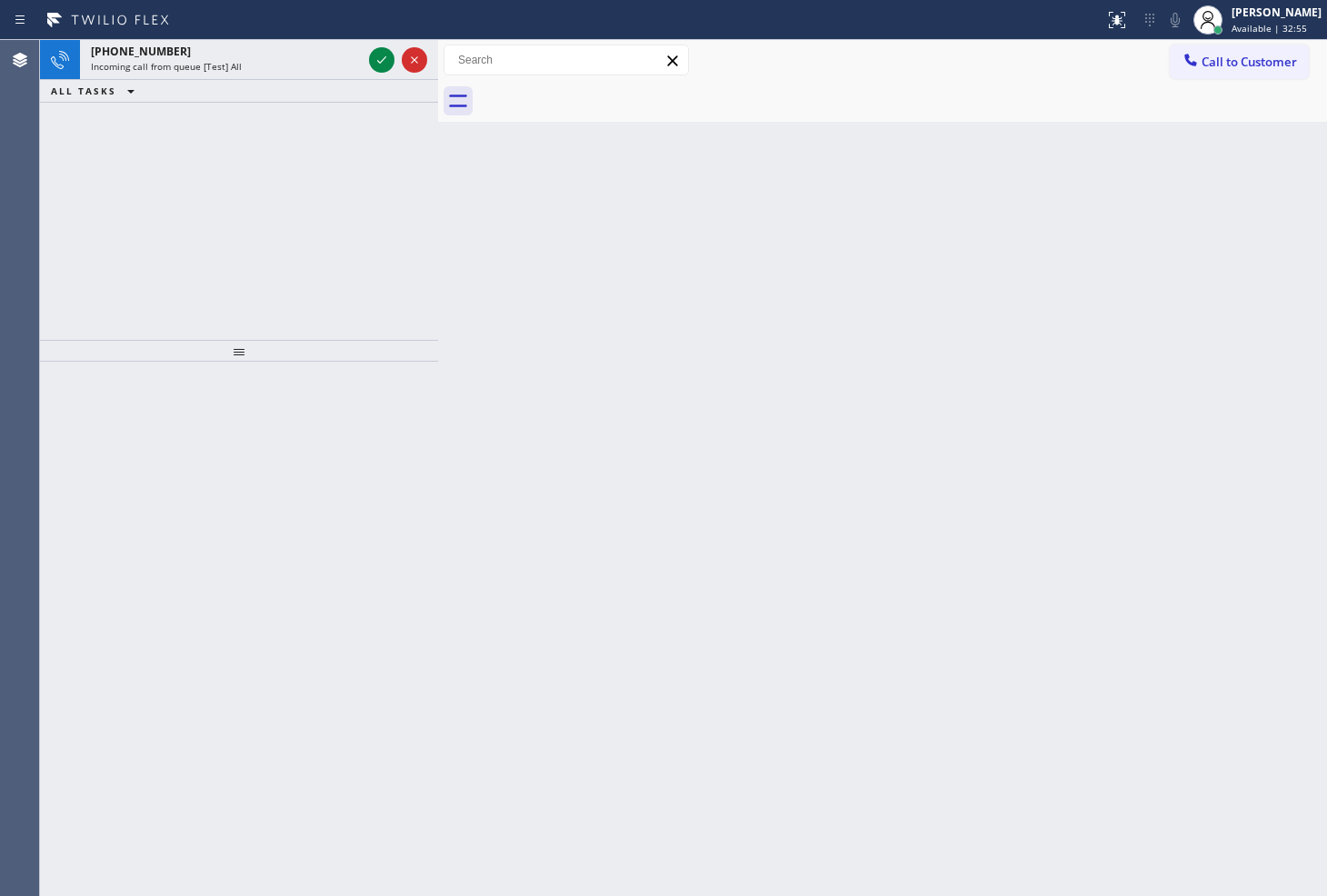
click at [138, 263] on div "[PHONE_NUMBER] Incoming call from queue [Test] All ALL TASKS ALL TASKS ACTIVE T…" at bounding box center [239, 189] width 398 height 300
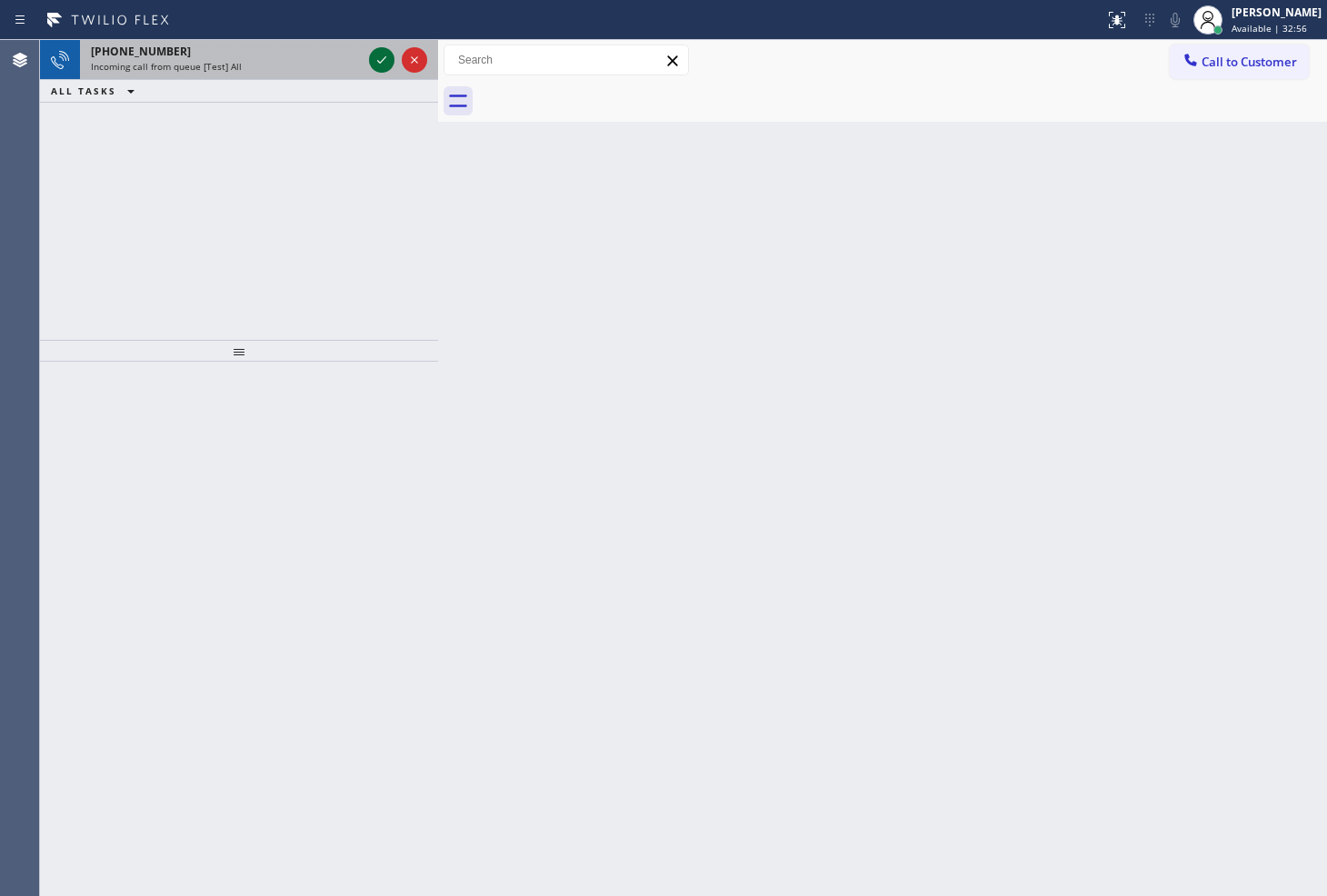
click at [383, 60] on icon at bounding box center [381, 59] width 9 height 7
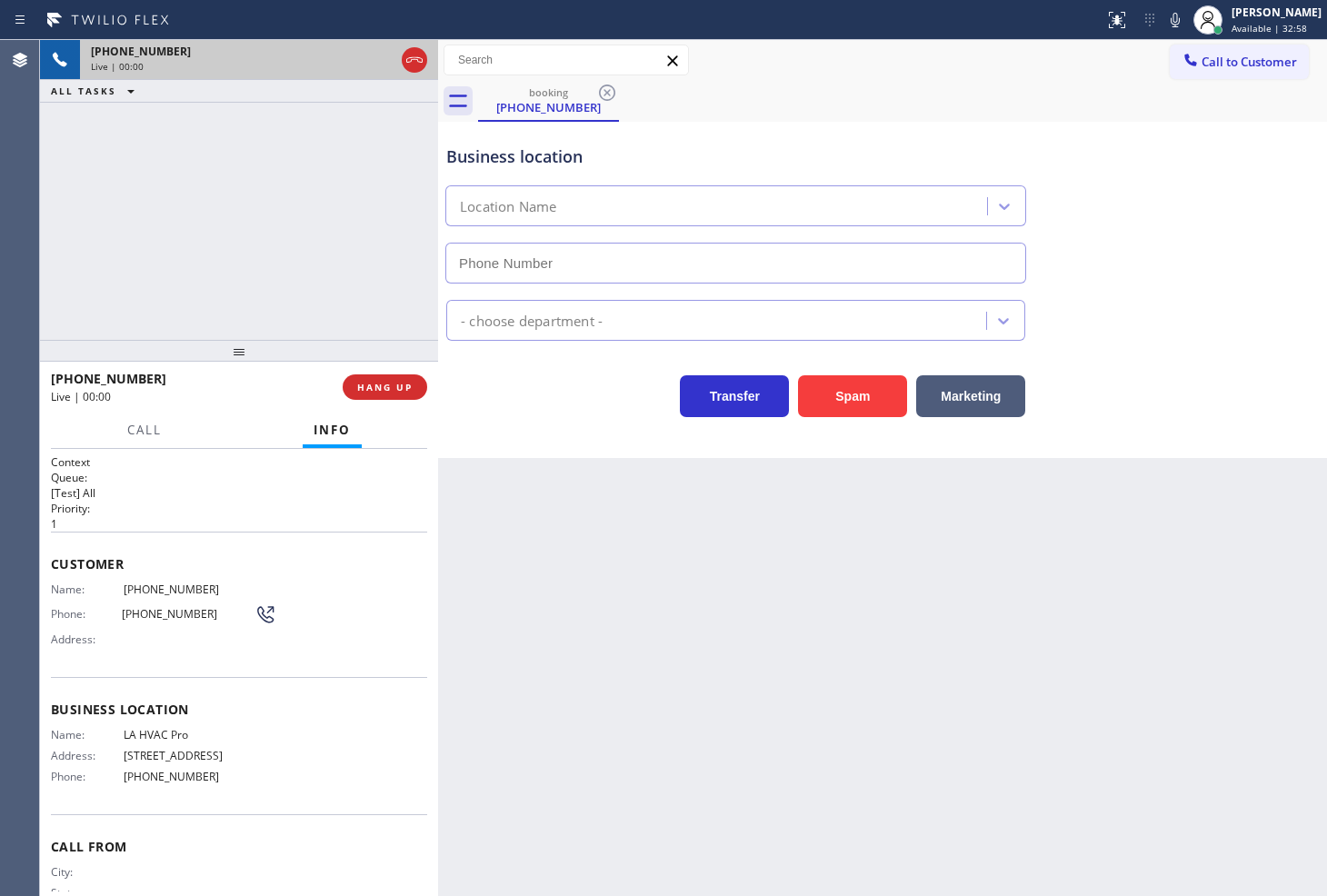
type input "[PHONE_NUMBER]"
click at [583, 424] on div "Business location LA HVAC Pro [PHONE_NUMBER] HVAC Transfer Spam Marketing" at bounding box center [883, 290] width 889 height 337
drag, startPoint x: 279, startPoint y: 301, endPoint x: 313, endPoint y: 294, distance: 34.7
click at [282, 298] on div "[PHONE_NUMBER] Live | 00:04 ALL TASKS ALL TASKS ACTIVE TASKS TASKS IN WRAP UP" at bounding box center [239, 189] width 398 height 300
click at [591, 439] on div "Business location LA HVAC Pro [PHONE_NUMBER] HVAC Transfer Spam Marketing" at bounding box center [883, 290] width 889 height 337
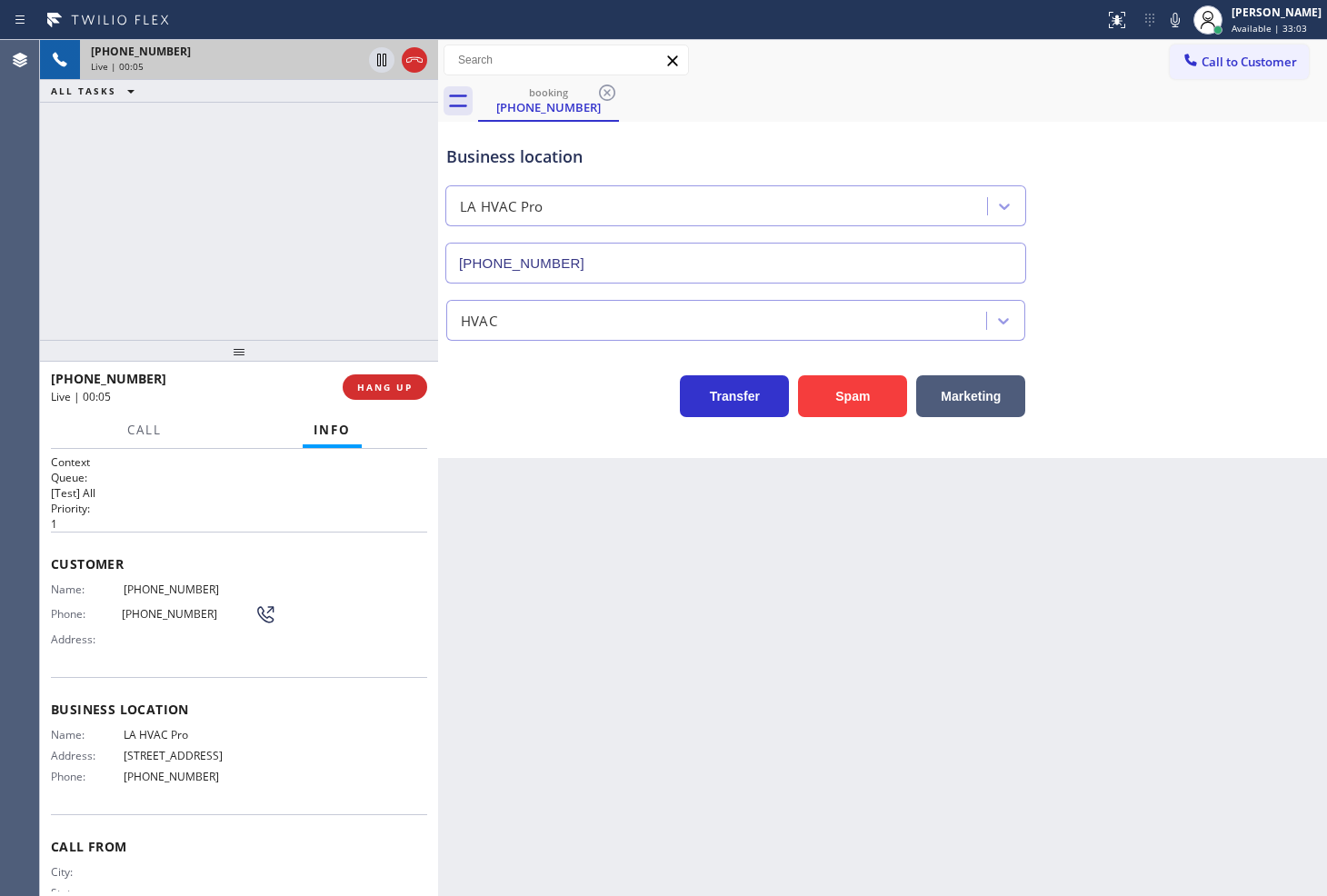
click at [206, 233] on div "[PHONE_NUMBER] Live | 00:05 ALL TASKS ALL TASKS ACTIVE TASKS TASKS IN WRAP UP" at bounding box center [239, 189] width 398 height 300
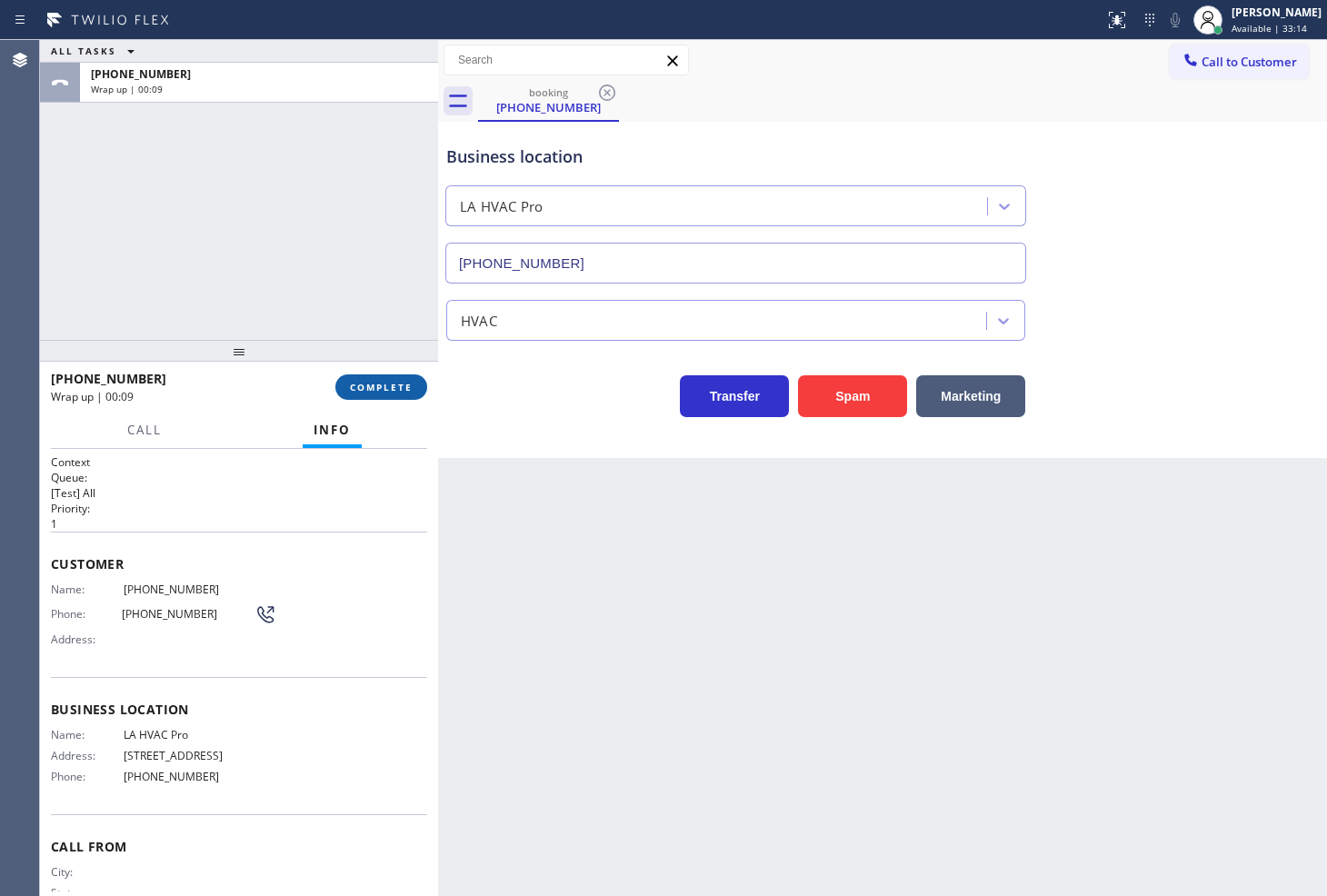
click at [365, 396] on button "COMPLETE" at bounding box center [381, 387] width 92 height 26
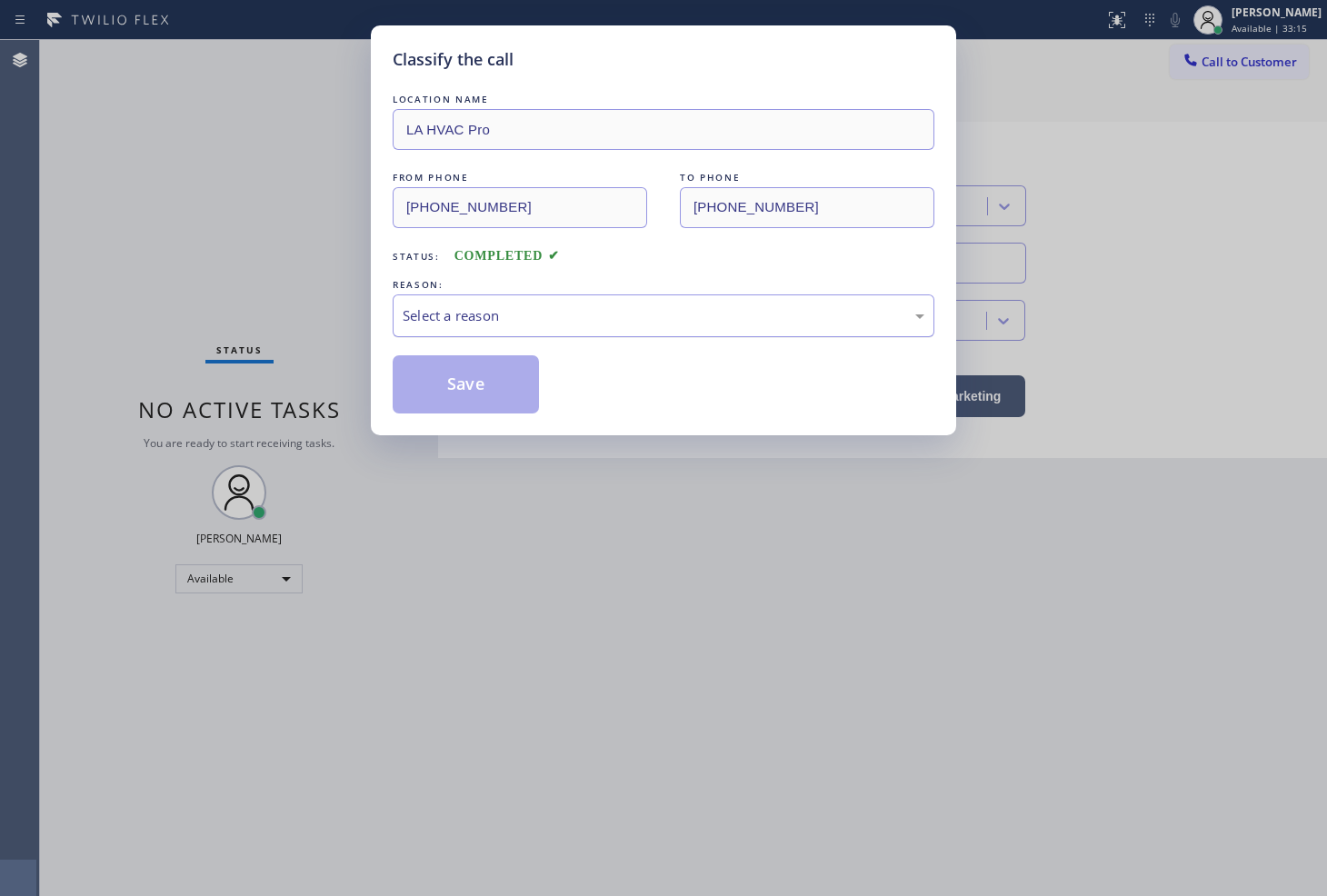
click at [492, 338] on div "Select a reason" at bounding box center [664, 315] width 542 height 43
click at [487, 378] on button "Save" at bounding box center [466, 384] width 147 height 58
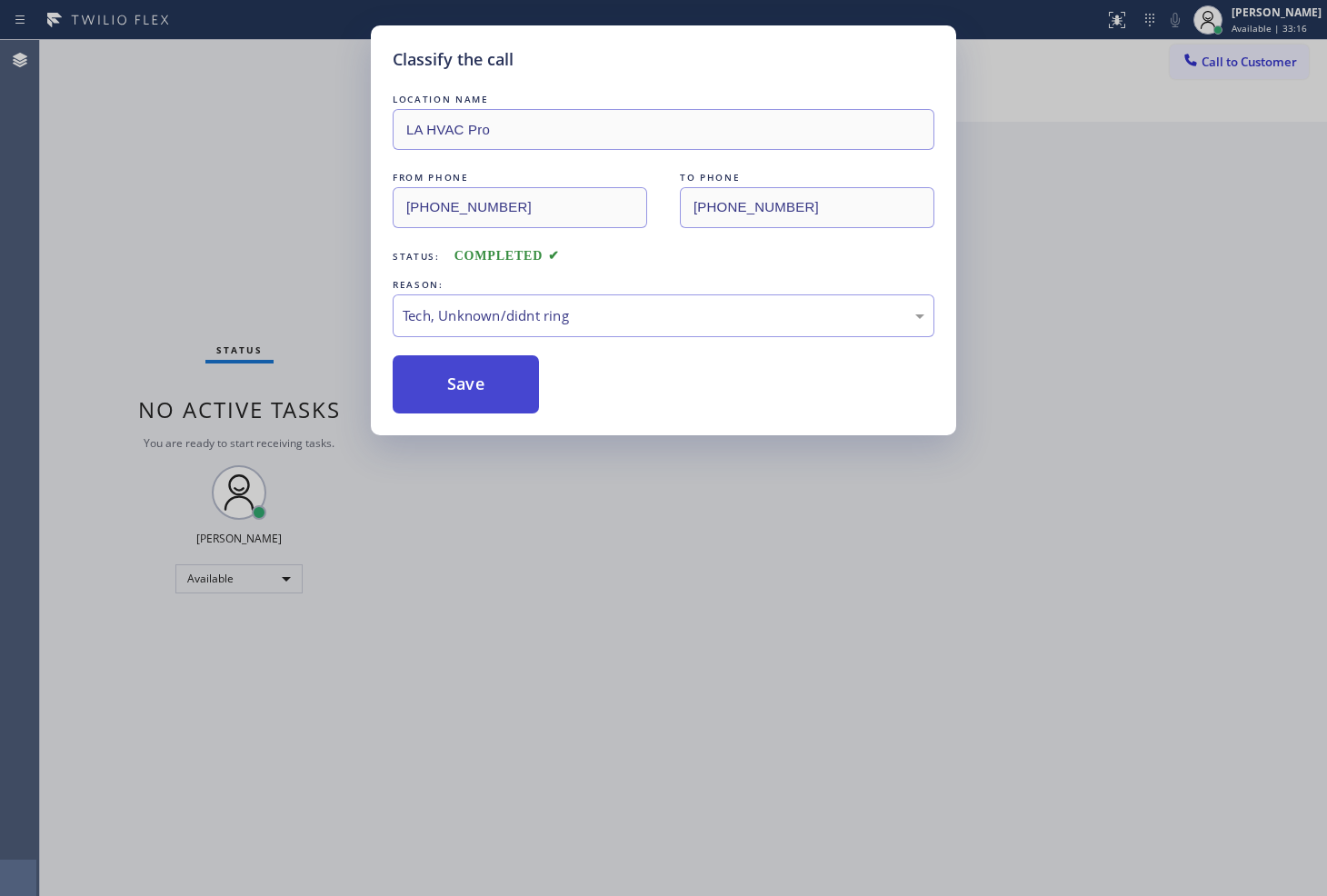
click at [487, 378] on button "Save" at bounding box center [466, 384] width 147 height 58
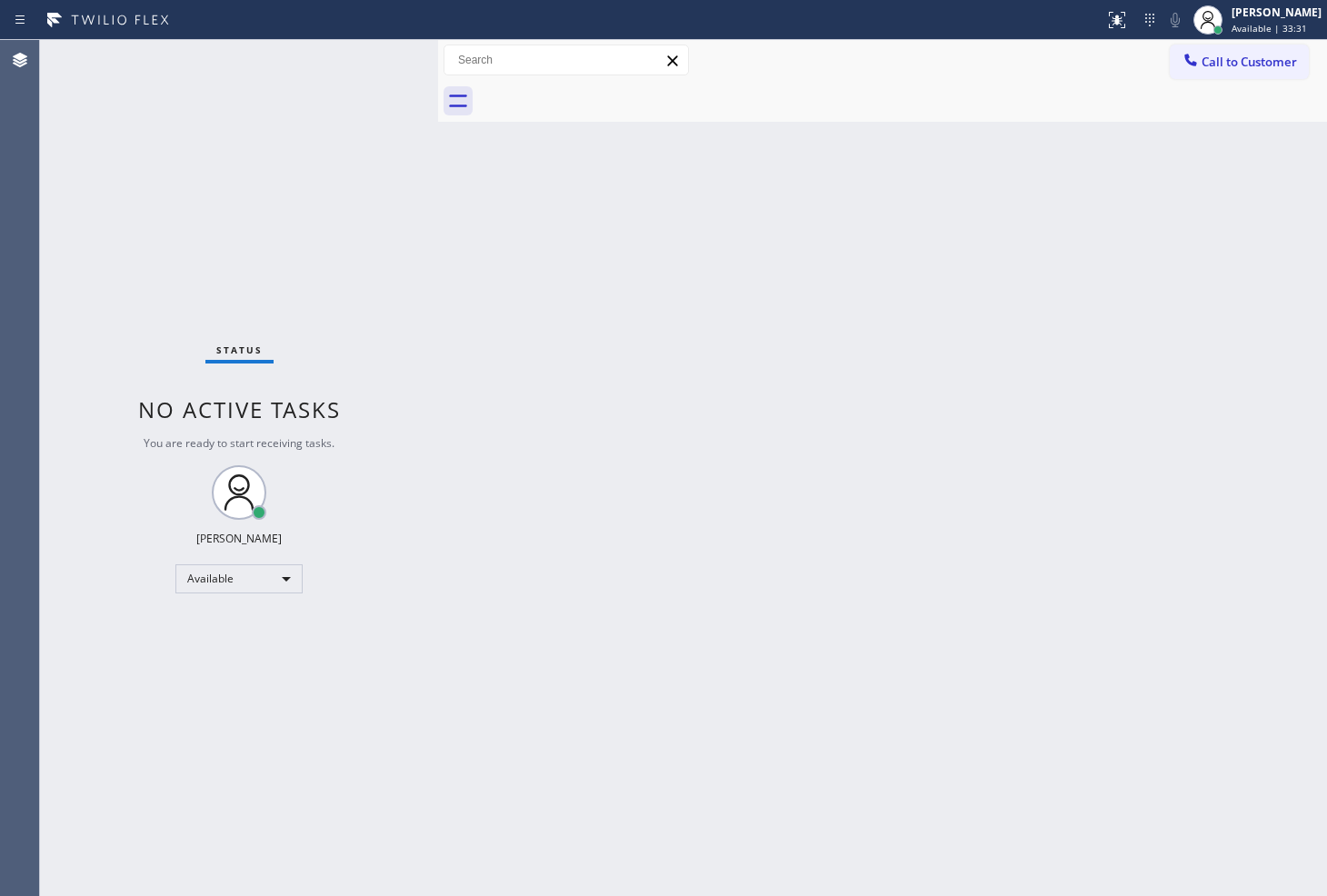
click at [160, 269] on div "Status No active tasks You are ready to start receiving tasks. [PERSON_NAME]" at bounding box center [239, 467] width 398 height 856
click at [522, 658] on div "Back to Dashboard Change Sender ID Customers Technicians Select a contact Outbo…" at bounding box center [883, 467] width 889 height 856
click at [383, 183] on div "Status No active tasks You are ready to start receiving tasks. [PERSON_NAME]" at bounding box center [239, 467] width 398 height 856
click at [377, 55] on div "Status No active tasks You are ready to start receiving tasks. [PERSON_NAME]" at bounding box center [239, 467] width 398 height 856
click at [384, 58] on div "Status No active tasks You are ready to start receiving tasks. [PERSON_NAME]" at bounding box center [239, 467] width 398 height 856
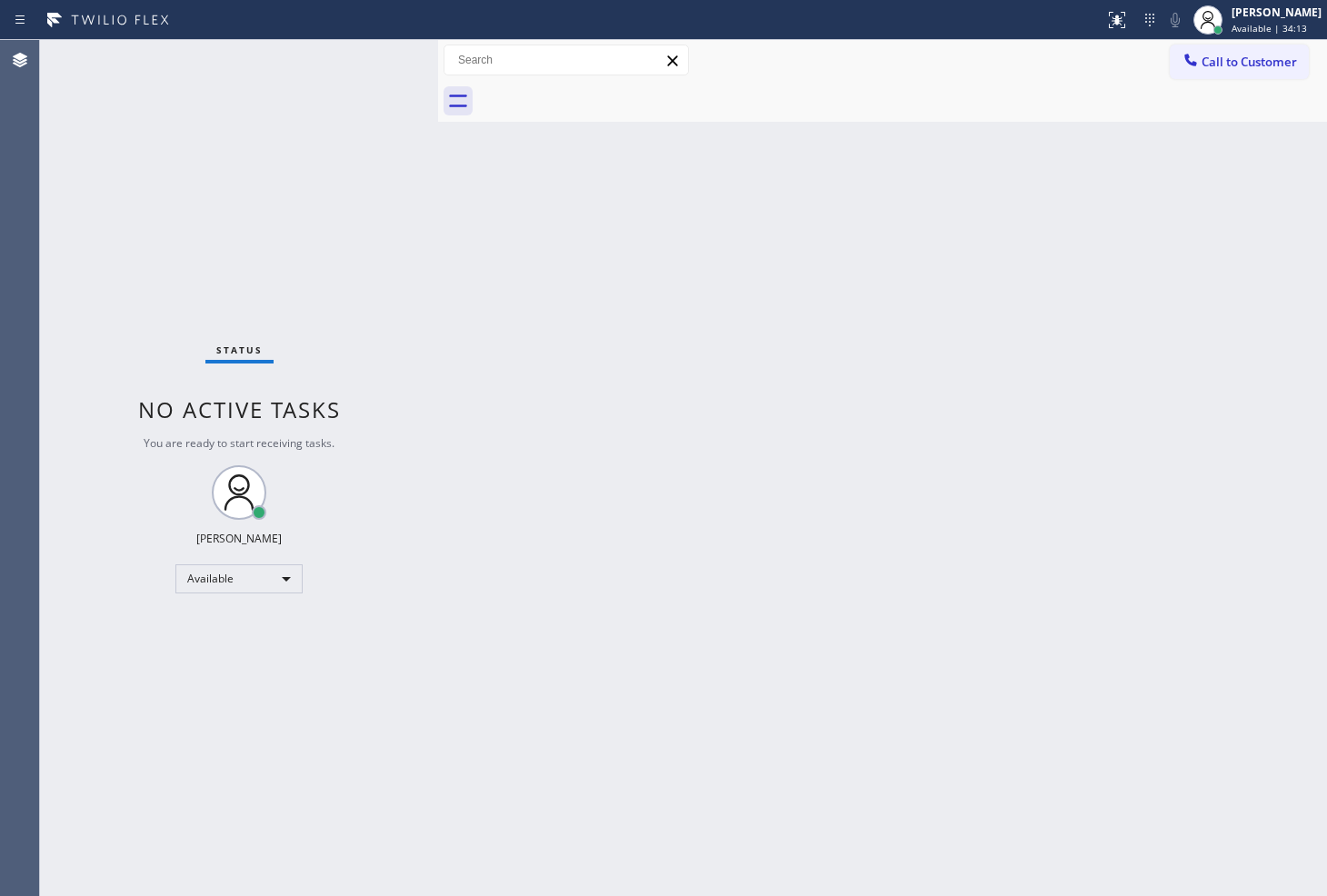
click at [384, 58] on div "Status No active tasks You are ready to start receiving tasks. [PERSON_NAME]" at bounding box center [239, 467] width 398 height 856
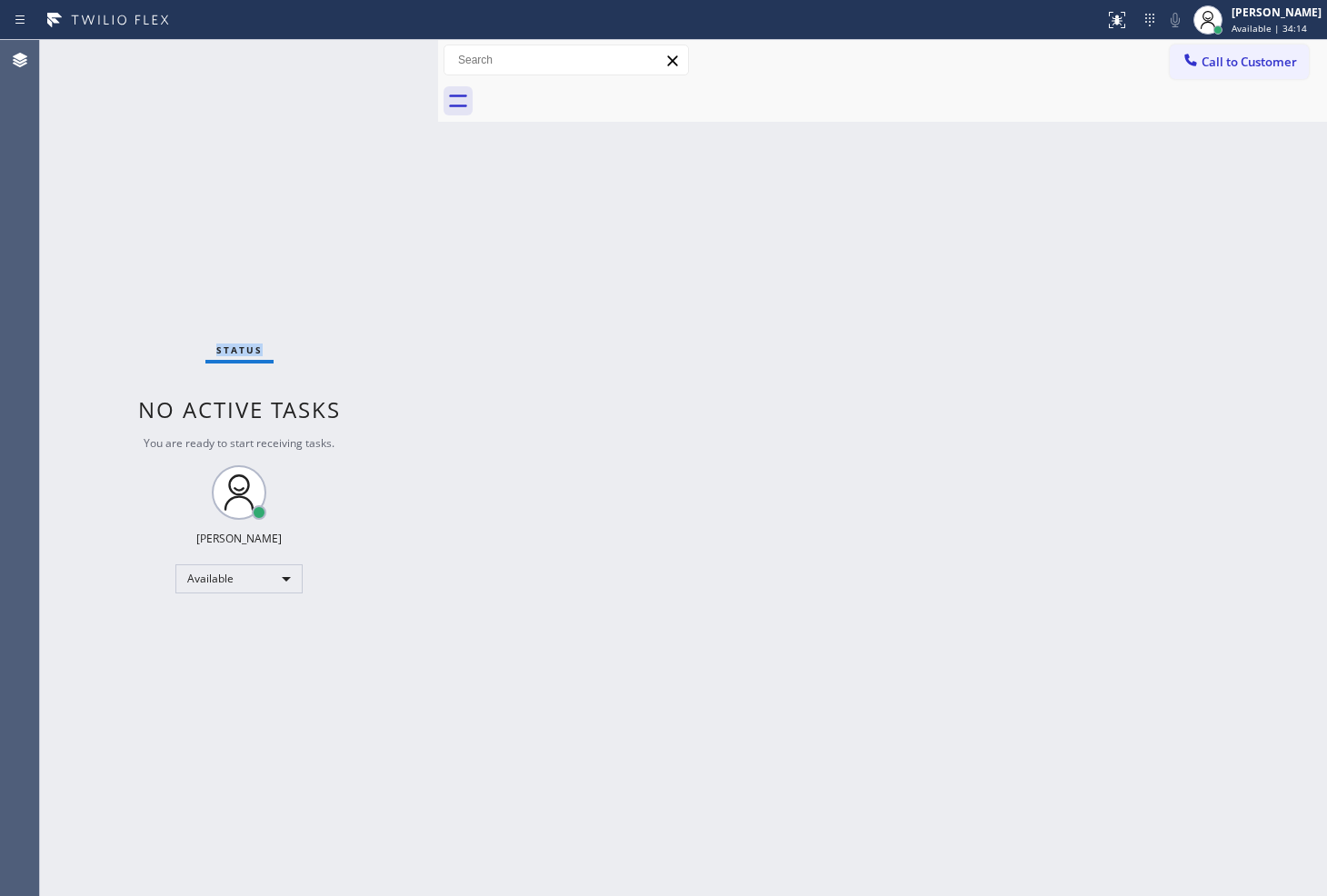
click at [385, 58] on div "Status No active tasks You are ready to start receiving tasks. [PERSON_NAME]" at bounding box center [239, 467] width 398 height 856
click at [339, 194] on div "Status No active tasks You are ready to start receiving tasks. [PERSON_NAME]" at bounding box center [239, 467] width 398 height 856
click at [343, 278] on div "Status No active tasks You are ready to start receiving tasks. [PERSON_NAME]" at bounding box center [239, 467] width 398 height 856
click at [307, 150] on div "Status No active tasks You are ready to start receiving tasks. [PERSON_NAME]" at bounding box center [239, 467] width 398 height 856
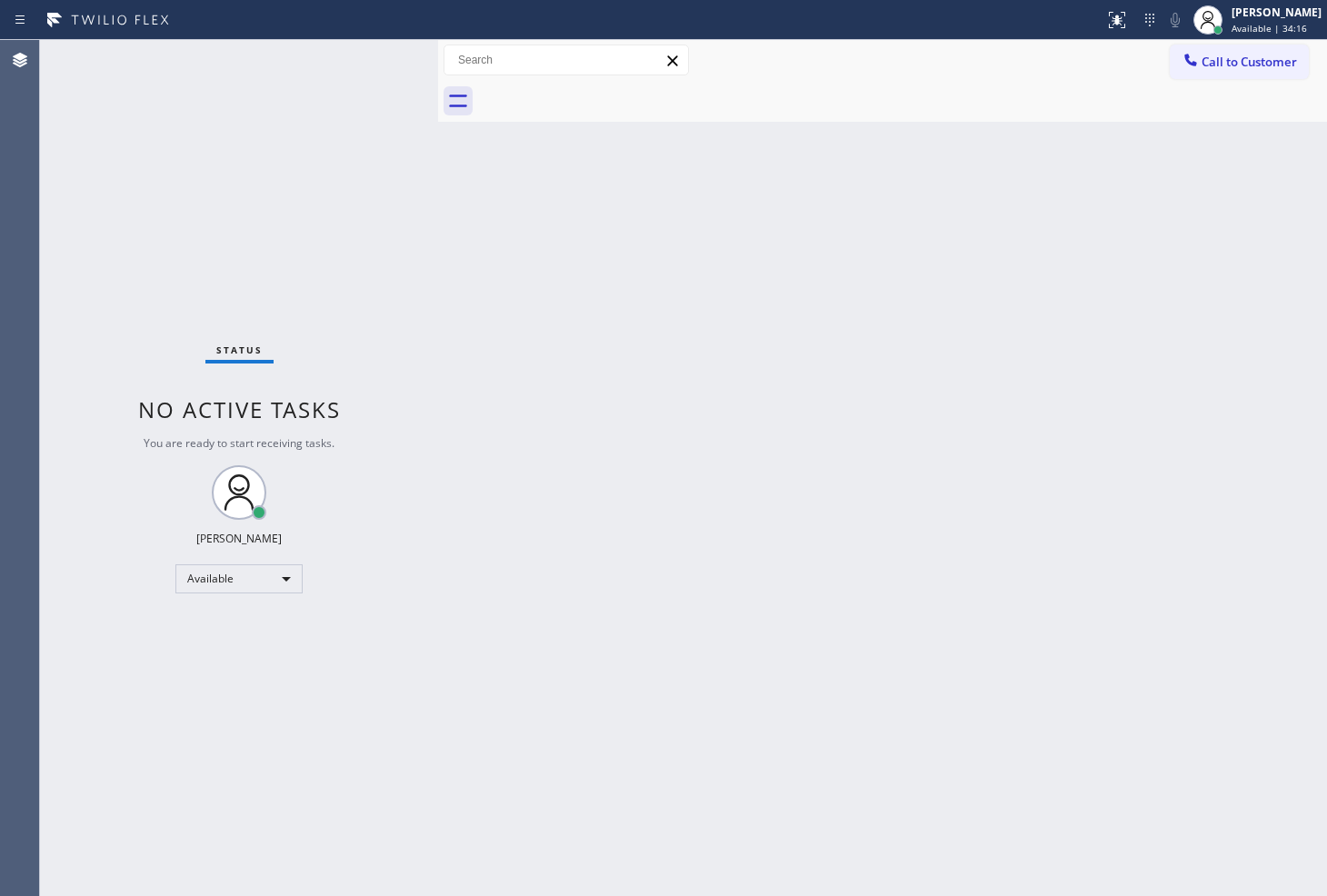
drag, startPoint x: 319, startPoint y: 137, endPoint x: 369, endPoint y: 125, distance: 51.4
click at [339, 129] on div "Status No active tasks You are ready to start receiving tasks. [PERSON_NAME]" at bounding box center [239, 467] width 398 height 856
click at [372, 50] on div "Status No active tasks You are ready to start receiving tasks. [PERSON_NAME]" at bounding box center [239, 467] width 398 height 856
click at [1019, 723] on div "Back to Dashboard Change Sender ID Customers Technicians Select a contact Outbo…" at bounding box center [883, 467] width 889 height 856
drag, startPoint x: 565, startPoint y: 513, endPoint x: 397, endPoint y: 364, distance: 224.6
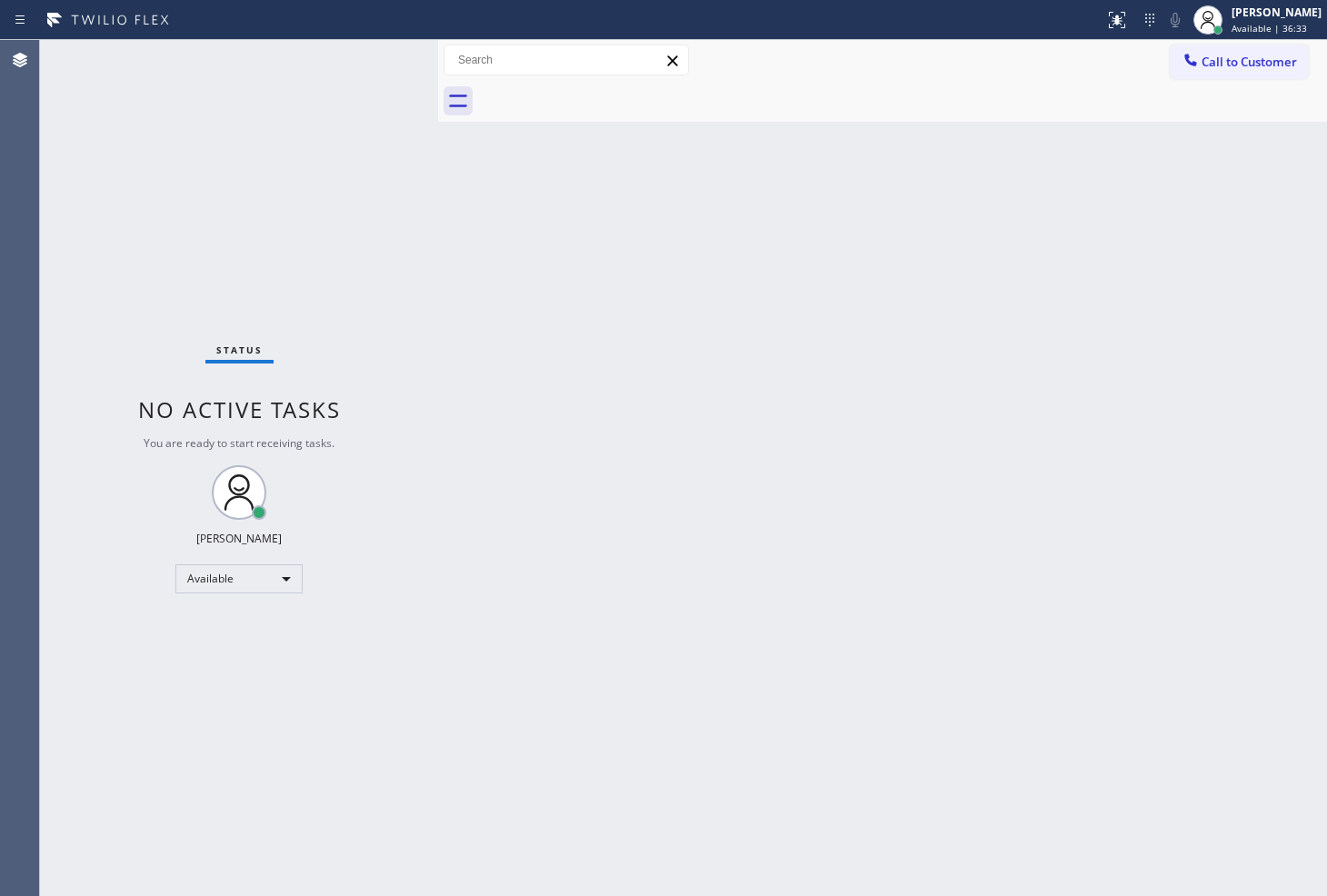
click at [544, 472] on div "Back to Dashboard Change Sender ID Customers Technicians Select a contact Outbo…" at bounding box center [883, 467] width 889 height 856
click at [370, 52] on div "Status No active tasks You are ready to start receiving tasks. [PERSON_NAME]" at bounding box center [239, 467] width 398 height 856
click at [380, 67] on div "Status No active tasks You are ready to start receiving tasks. [PERSON_NAME]" at bounding box center [239, 467] width 398 height 856
click at [382, 67] on div "Status No active tasks You are ready to start receiving tasks. [PERSON_NAME]" at bounding box center [239, 467] width 398 height 856
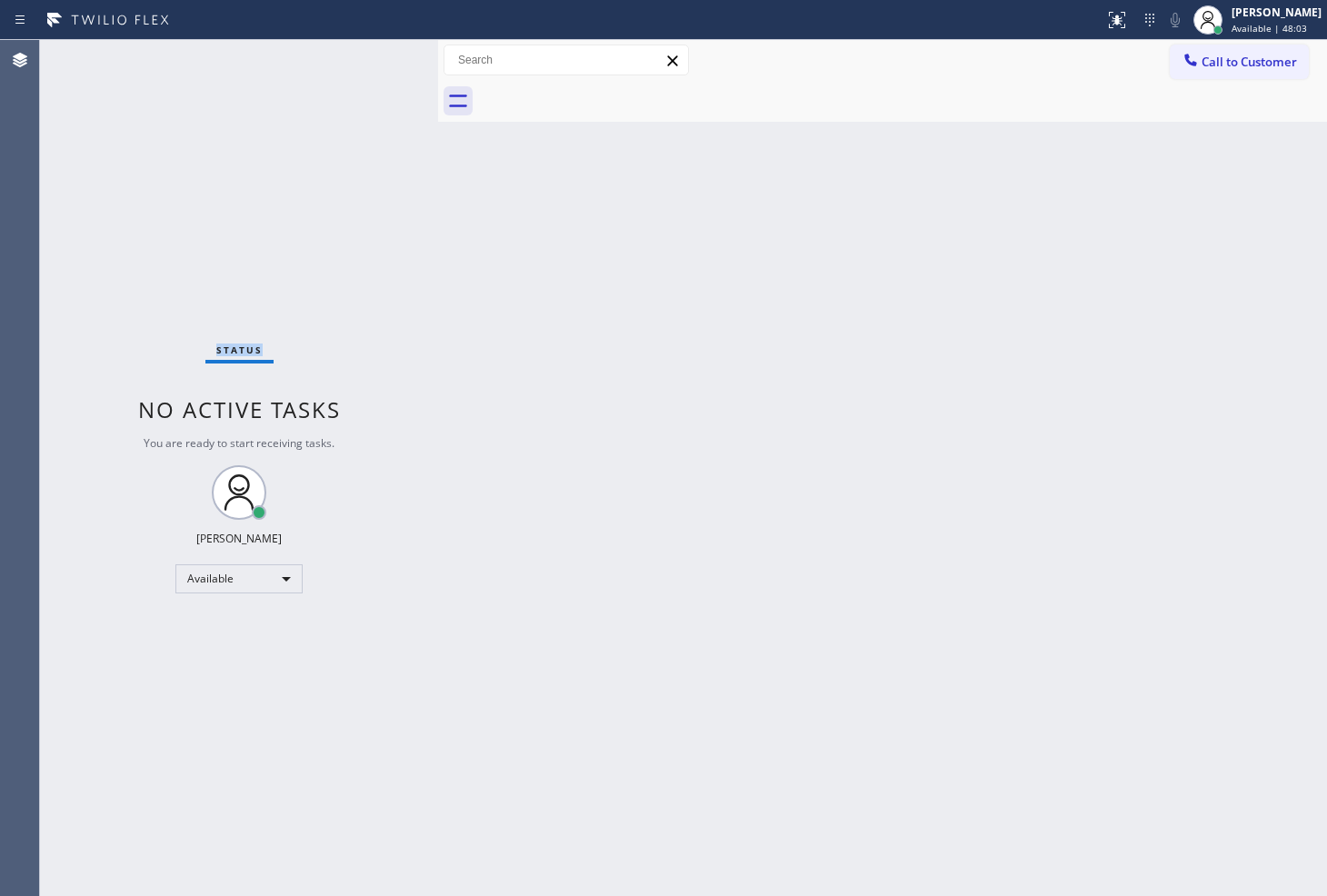
click at [414, 183] on div "Status No active tasks You are ready to start receiving tasks. [PERSON_NAME]" at bounding box center [239, 467] width 398 height 856
click at [377, 60] on div "Status No active tasks You are ready to start receiving tasks. [PERSON_NAME]" at bounding box center [239, 467] width 398 height 856
click at [377, 49] on div "Status No active tasks You are ready to start receiving tasks. [PERSON_NAME]" at bounding box center [239, 467] width 398 height 856
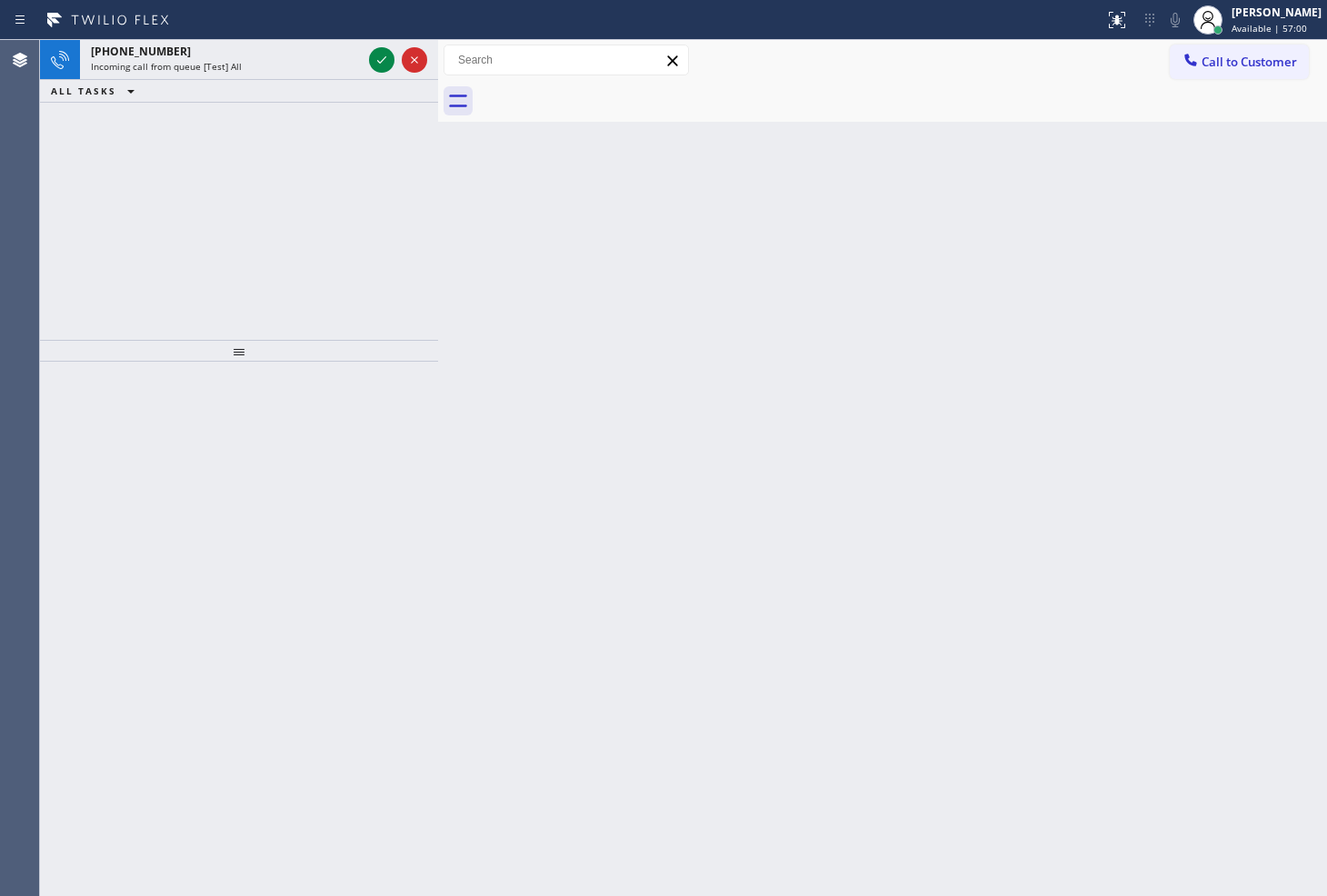
click at [377, 50] on icon at bounding box center [382, 60] width 22 height 22
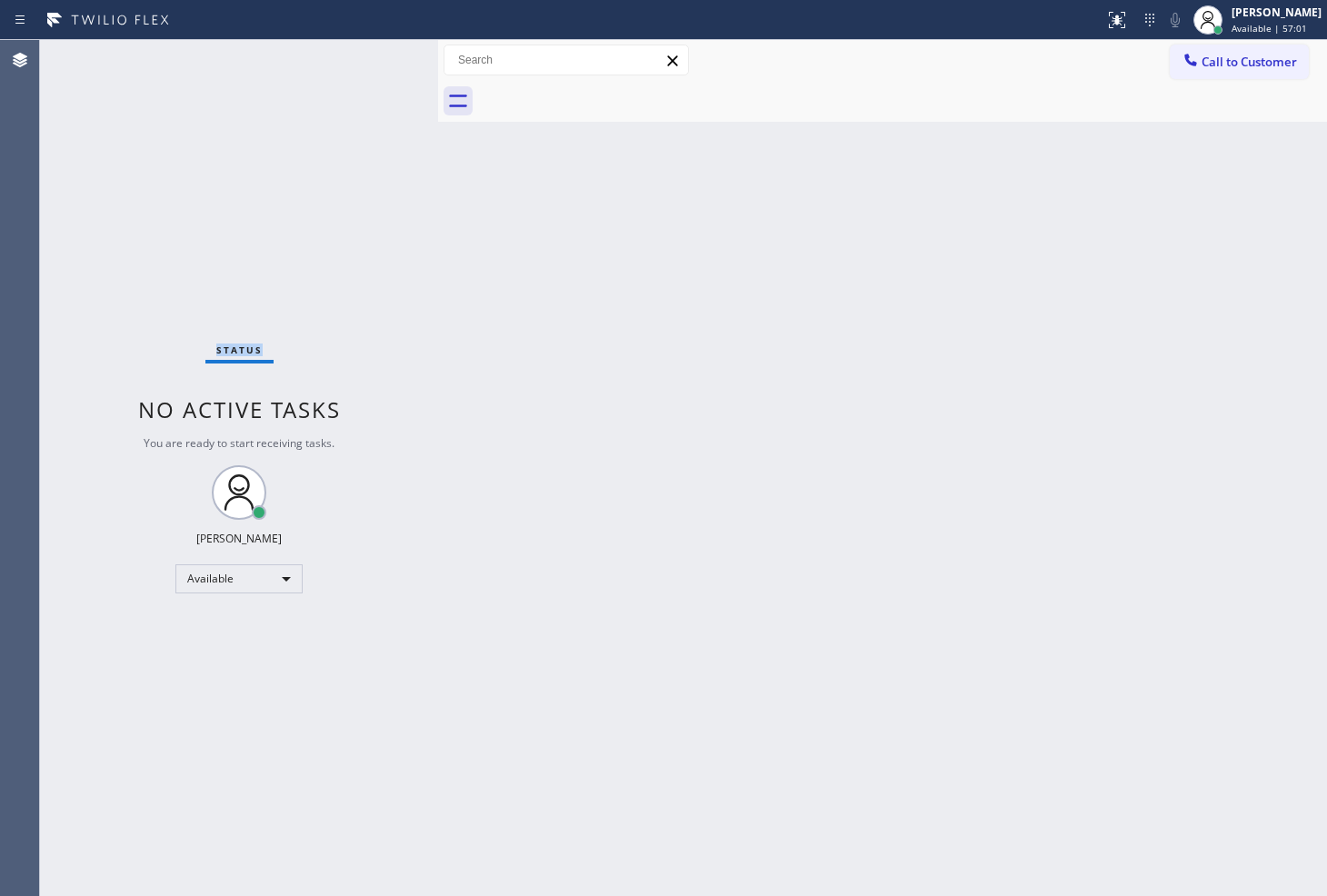
click at [377, 49] on div "Status No active tasks You are ready to start receiving tasks. [PERSON_NAME]" at bounding box center [239, 467] width 398 height 856
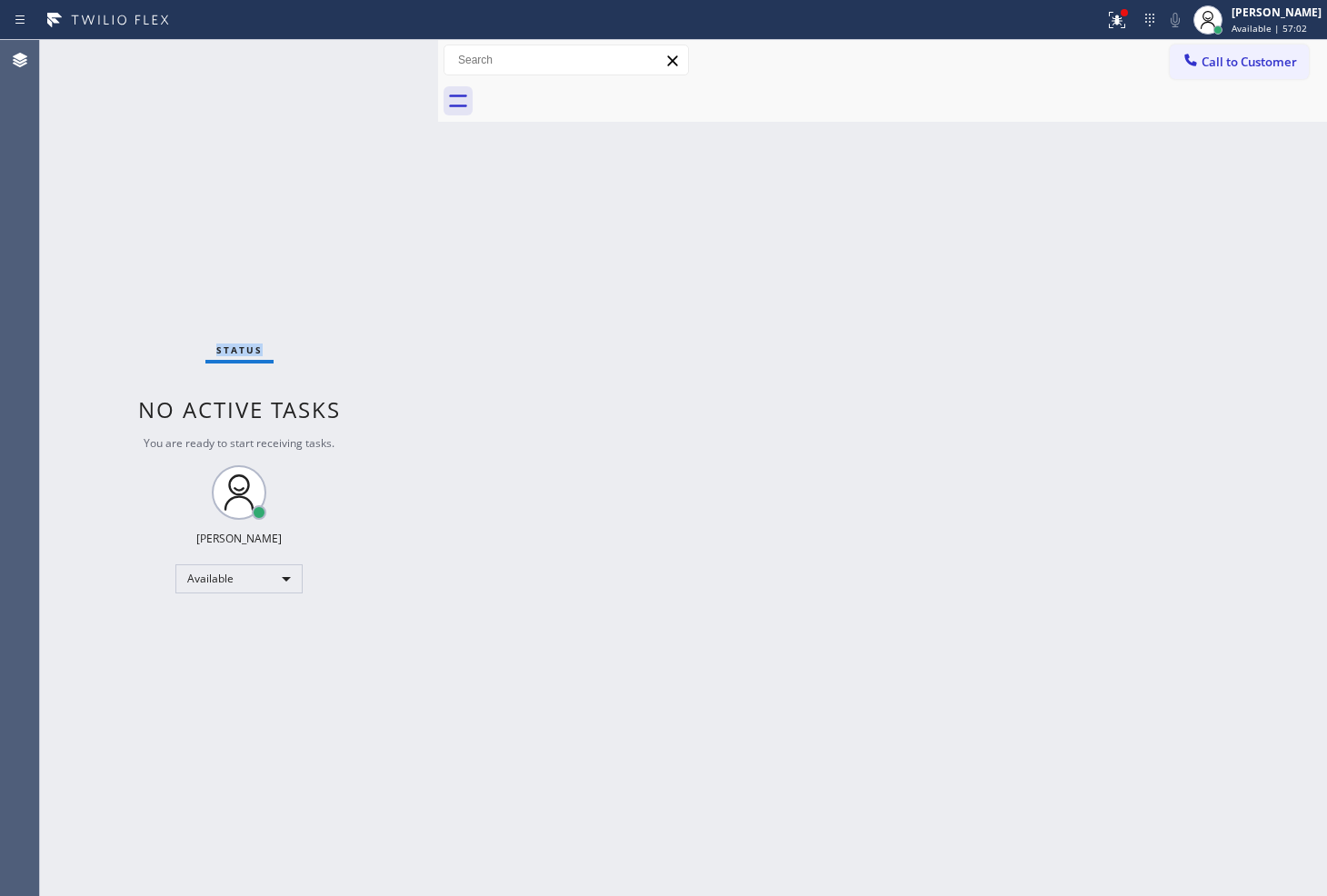
click at [377, 49] on div "Status No active tasks You are ready to start receiving tasks. [PERSON_NAME]" at bounding box center [239, 467] width 398 height 856
click at [1112, 16] on icon at bounding box center [1117, 18] width 11 height 6
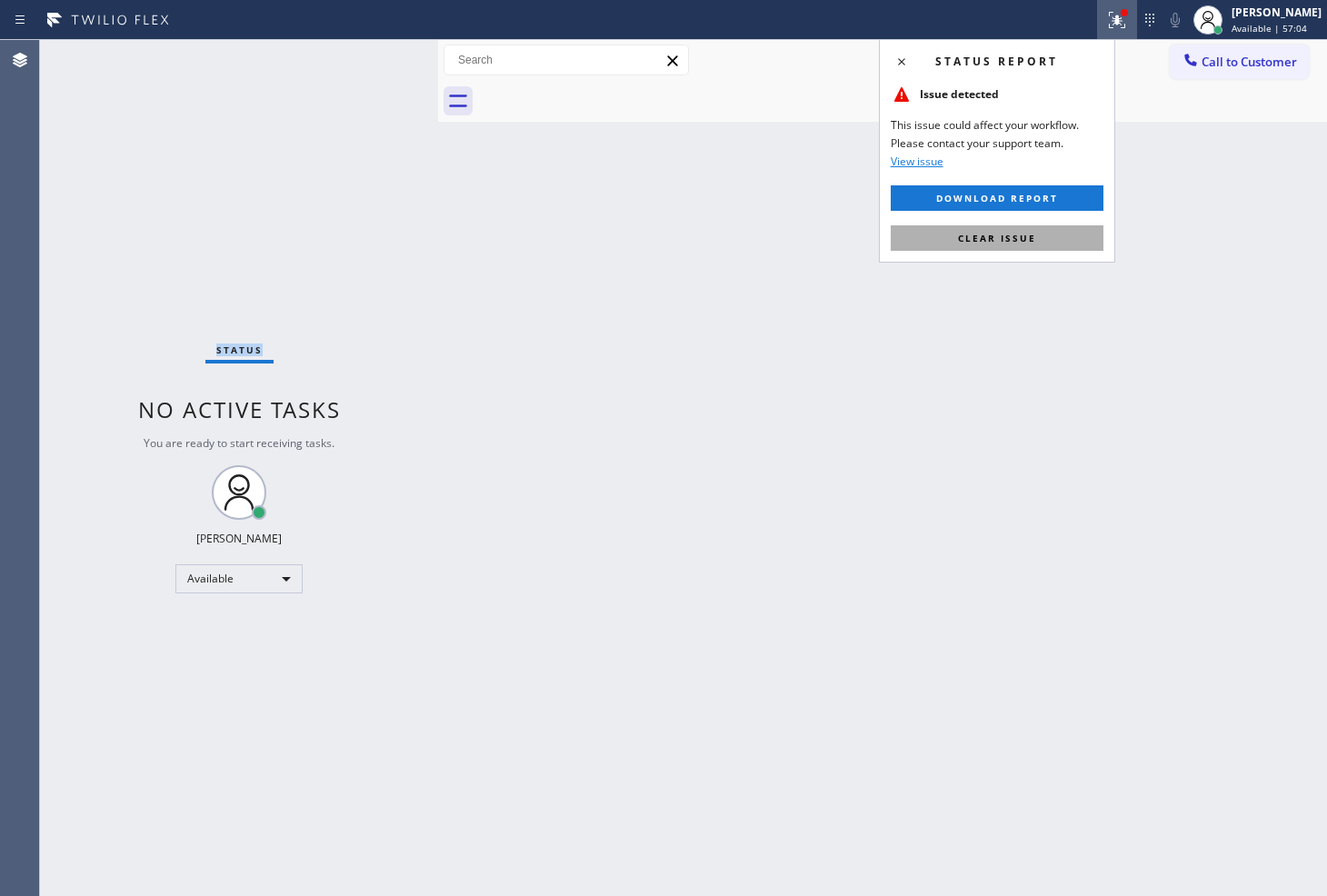
click at [1060, 226] on button "Clear issue" at bounding box center [997, 239] width 213 height 26
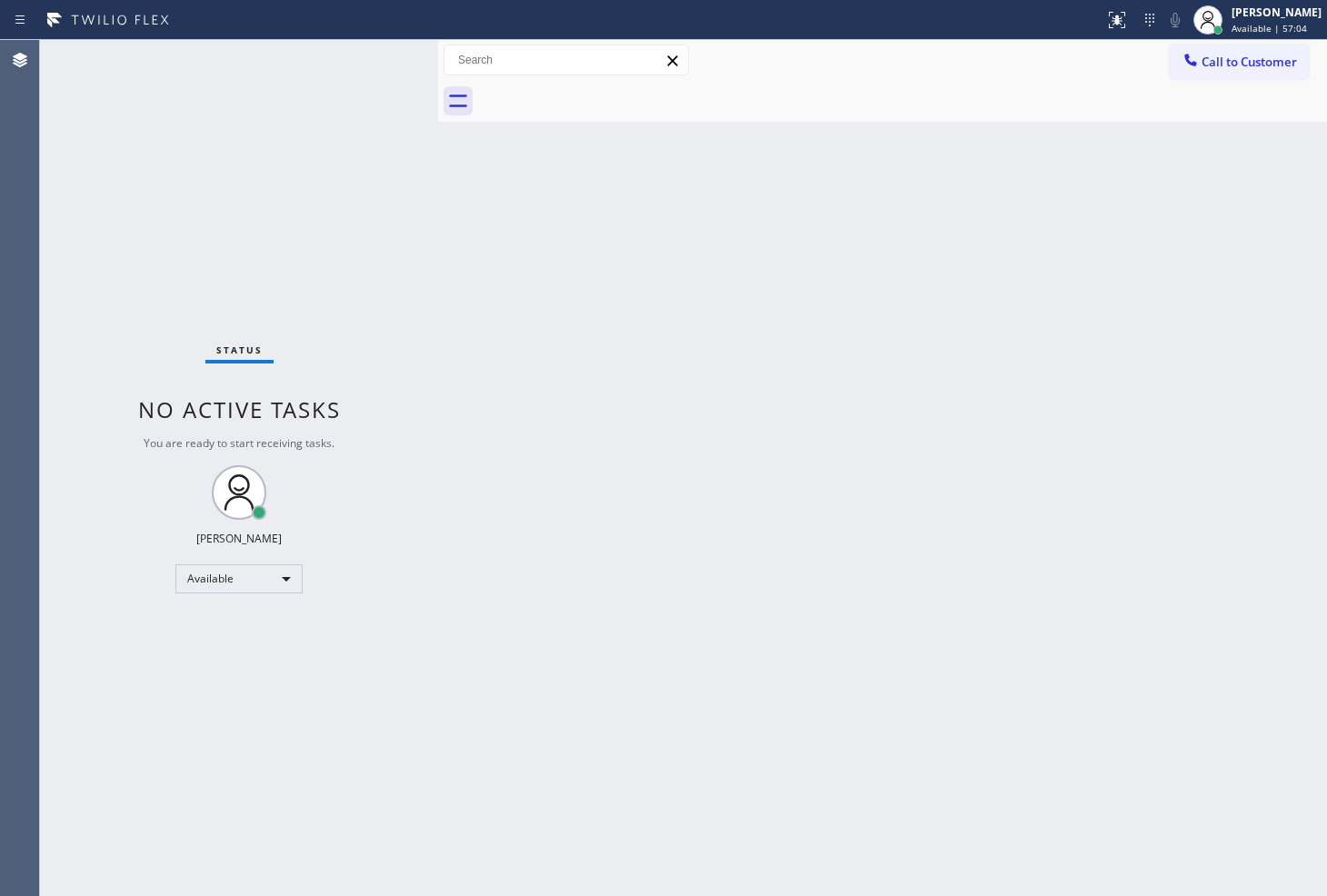
click at [744, 439] on div "Back to Dashboard Change Sender ID Customers Technicians Select a contact Outbo…" at bounding box center [883, 467] width 889 height 856
click at [368, 61] on div "Status No active tasks You are ready to start receiving tasks. [PERSON_NAME]" at bounding box center [239, 467] width 398 height 856
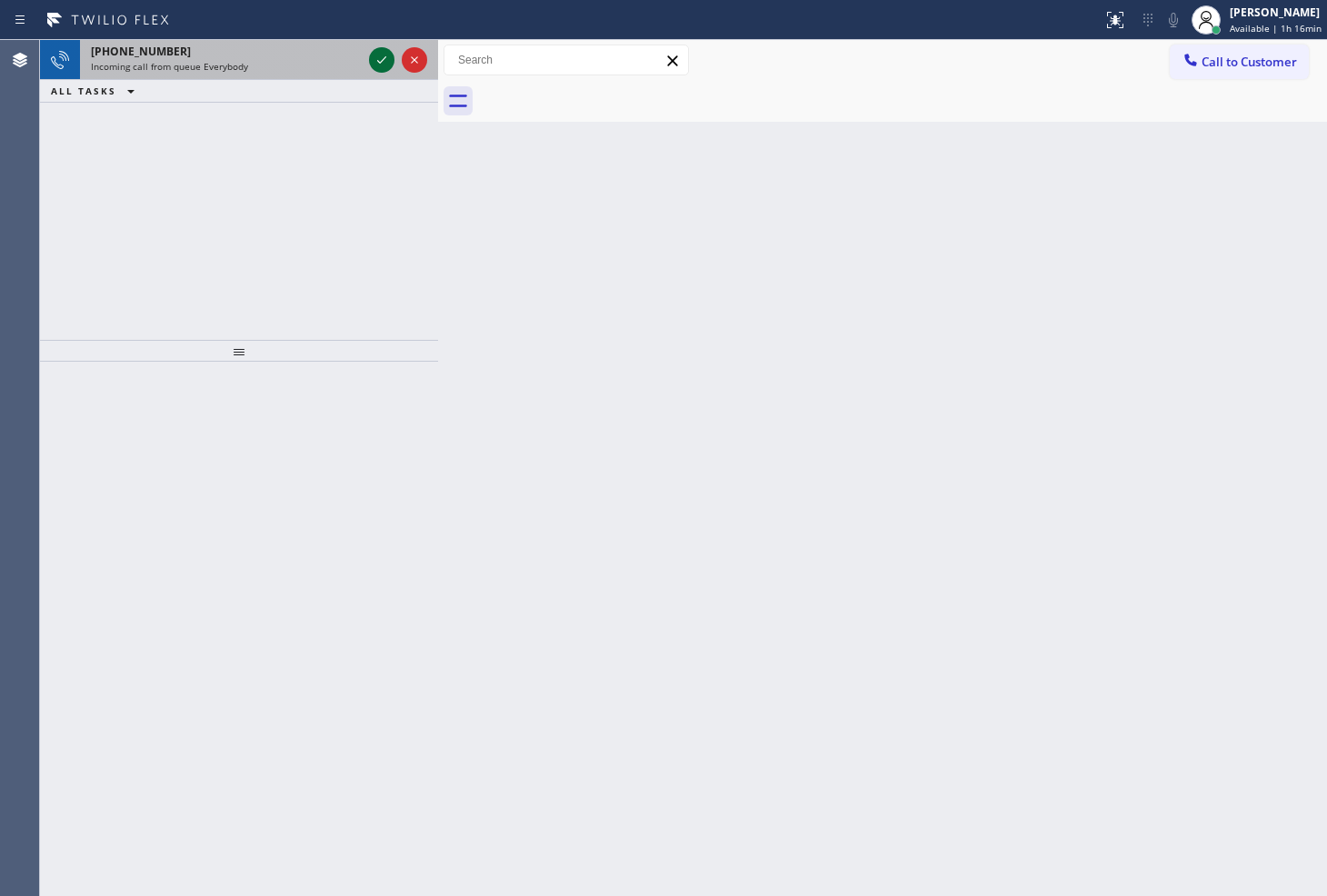
click at [378, 61] on icon at bounding box center [381, 59] width 9 height 7
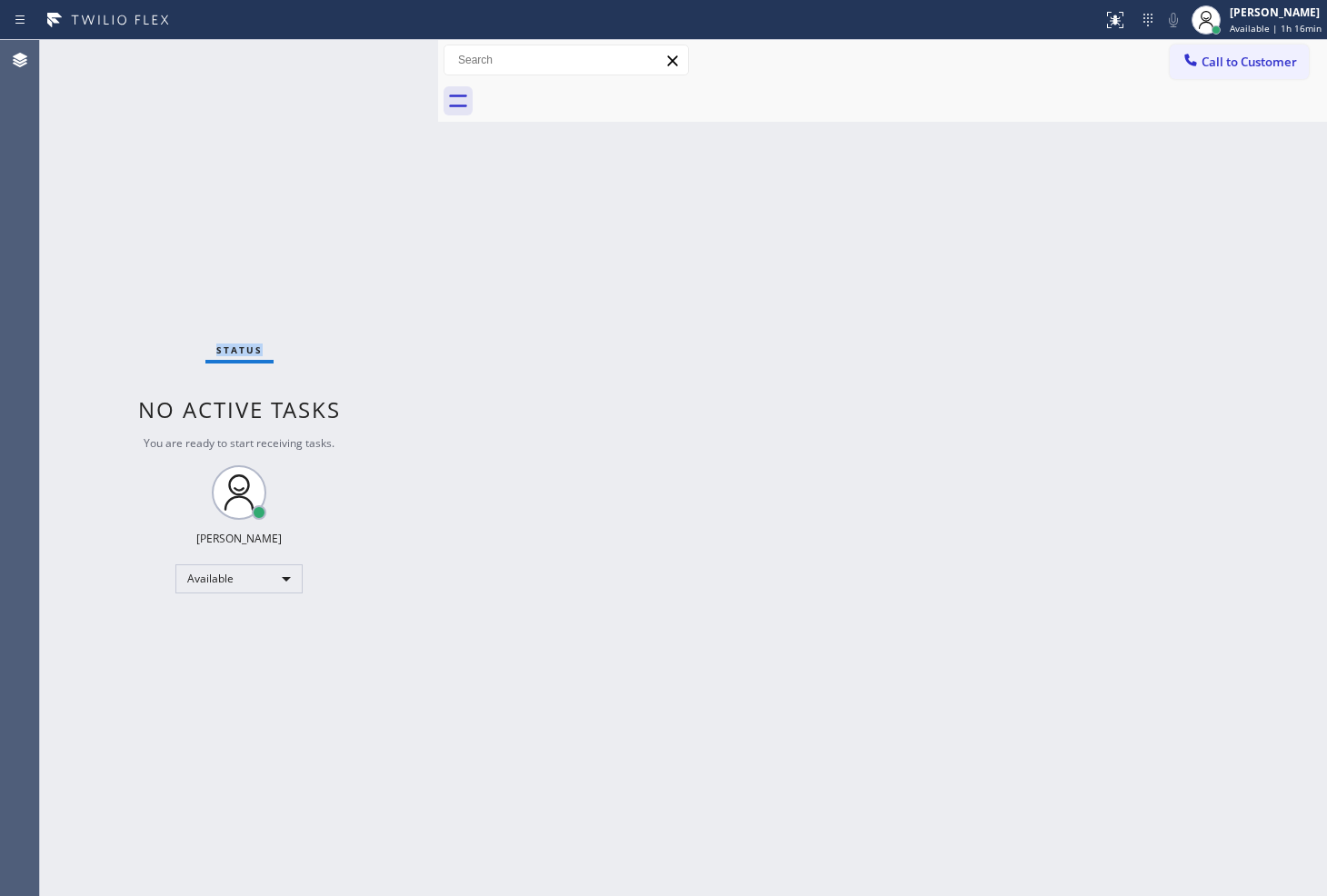
click at [378, 61] on div "Status No active tasks You are ready to start receiving tasks. [PERSON_NAME]" at bounding box center [239, 467] width 398 height 856
click at [1095, 18] on div at bounding box center [1115, 20] width 40 height 22
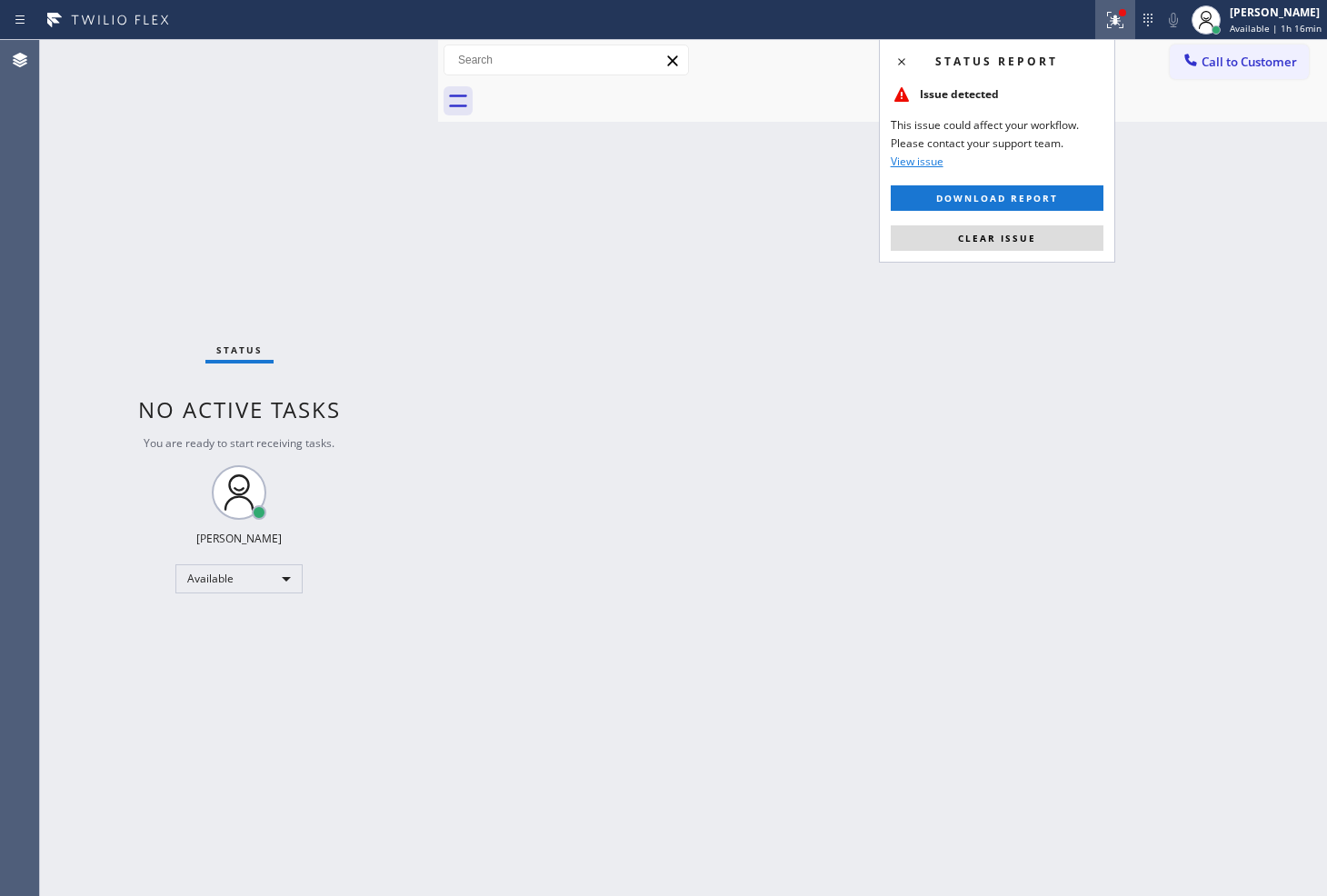
click at [1013, 254] on div "Status report Issue detected This issue could affect your workflow. Please cont…" at bounding box center [997, 150] width 237 height 224
click at [1004, 239] on span "Clear issue" at bounding box center [997, 238] width 78 height 13
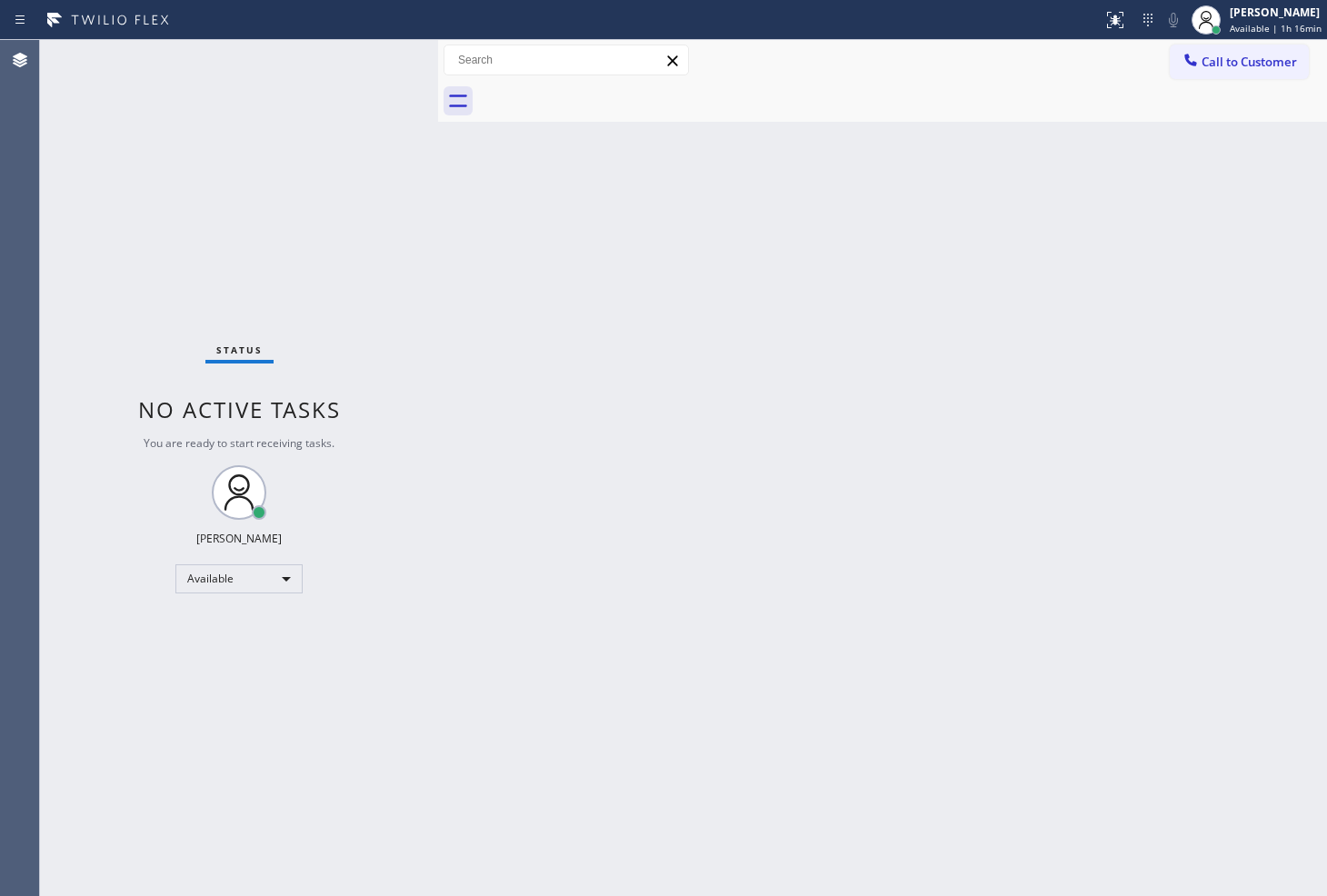
click at [364, 257] on div "Status No active tasks You are ready to start receiving tasks. [PERSON_NAME]" at bounding box center [239, 467] width 398 height 856
click at [94, 680] on div "Status No active tasks You are ready to start receiving tasks. [PERSON_NAME]" at bounding box center [239, 467] width 398 height 856
click at [285, 576] on div "Available" at bounding box center [239, 578] width 128 height 29
click at [239, 671] on li "Break" at bounding box center [238, 671] width 124 height 22
click at [151, 263] on div "Status No active tasks Change activity state to start receiving tasks. [PERSON_…" at bounding box center [239, 467] width 398 height 856
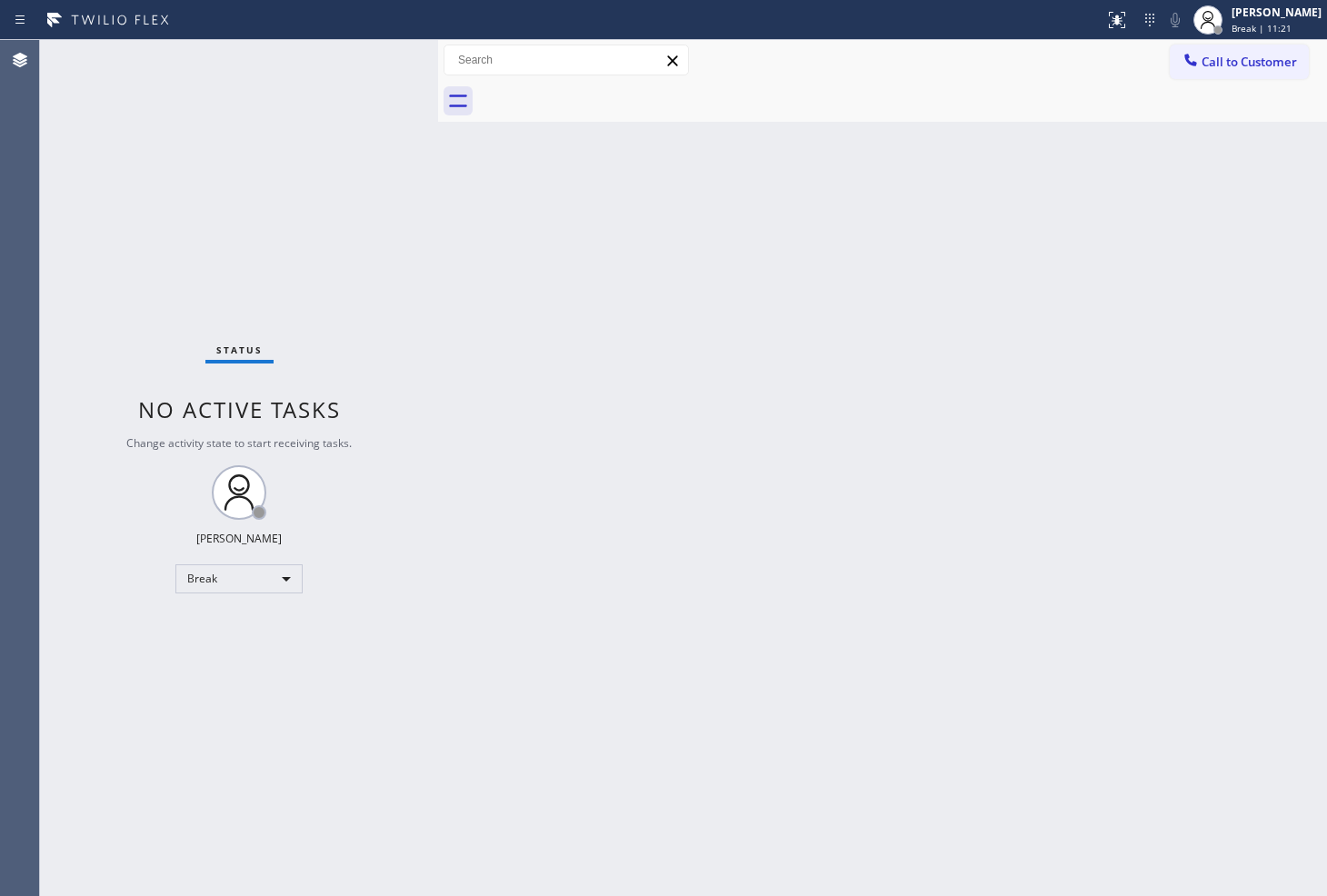
click at [1013, 672] on div "Back to Dashboard Change Sender ID Customers Technicians Select a contact Outbo…" at bounding box center [883, 467] width 889 height 856
click at [134, 704] on div "Status No active tasks Change activity state to start receiving tasks. [PERSON_…" at bounding box center [239, 467] width 398 height 856
click at [286, 580] on div "Break" at bounding box center [239, 578] width 128 height 29
click at [239, 625] on li "Available" at bounding box center [238, 627] width 124 height 22
click at [585, 525] on div "Back to Dashboard Change Sender ID Customers Technicians Select a contact Outbo…" at bounding box center [883, 467] width 889 height 856
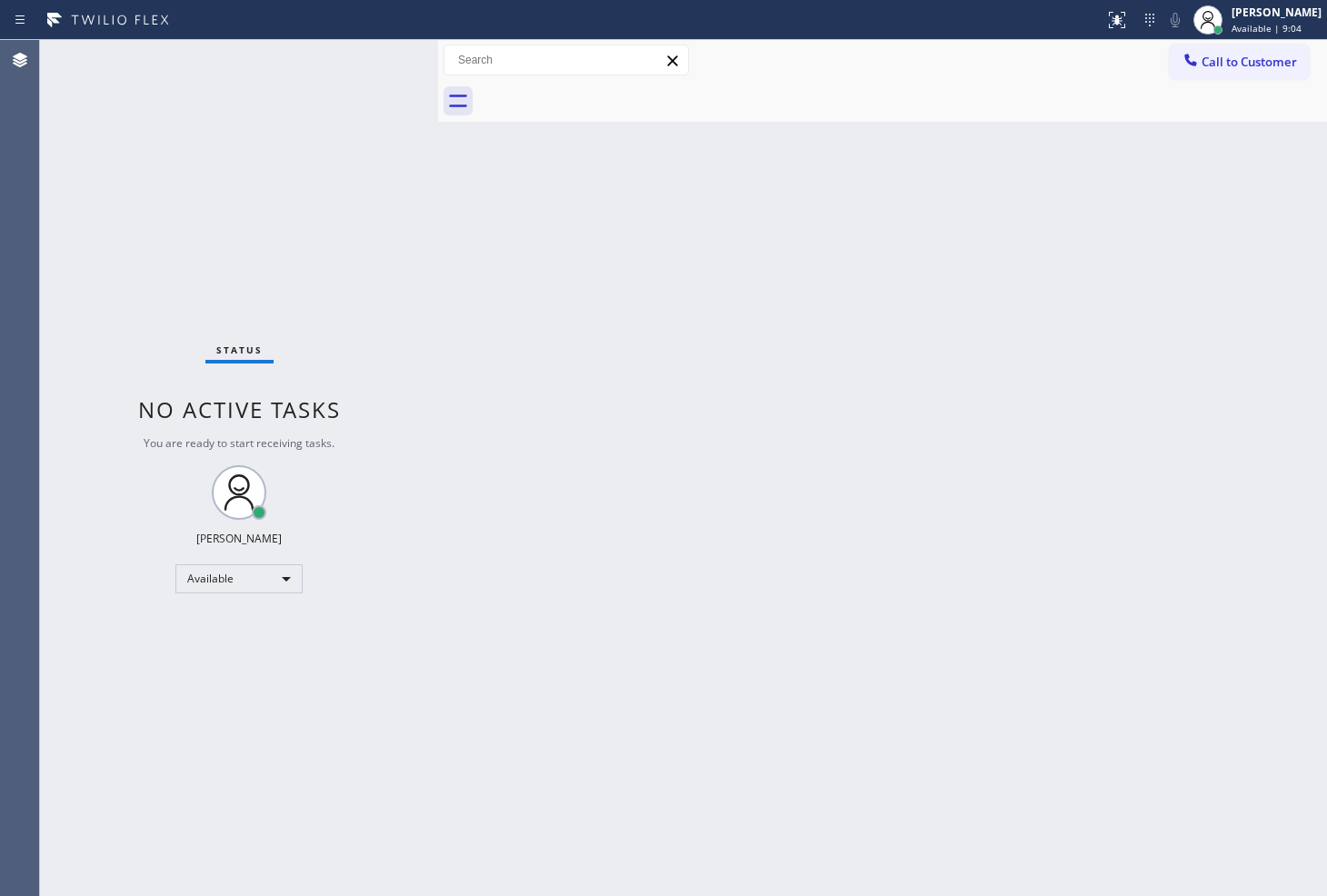
click at [373, 50] on div "Status No active tasks You are ready to start receiving tasks. [PERSON_NAME]" at bounding box center [239, 467] width 398 height 856
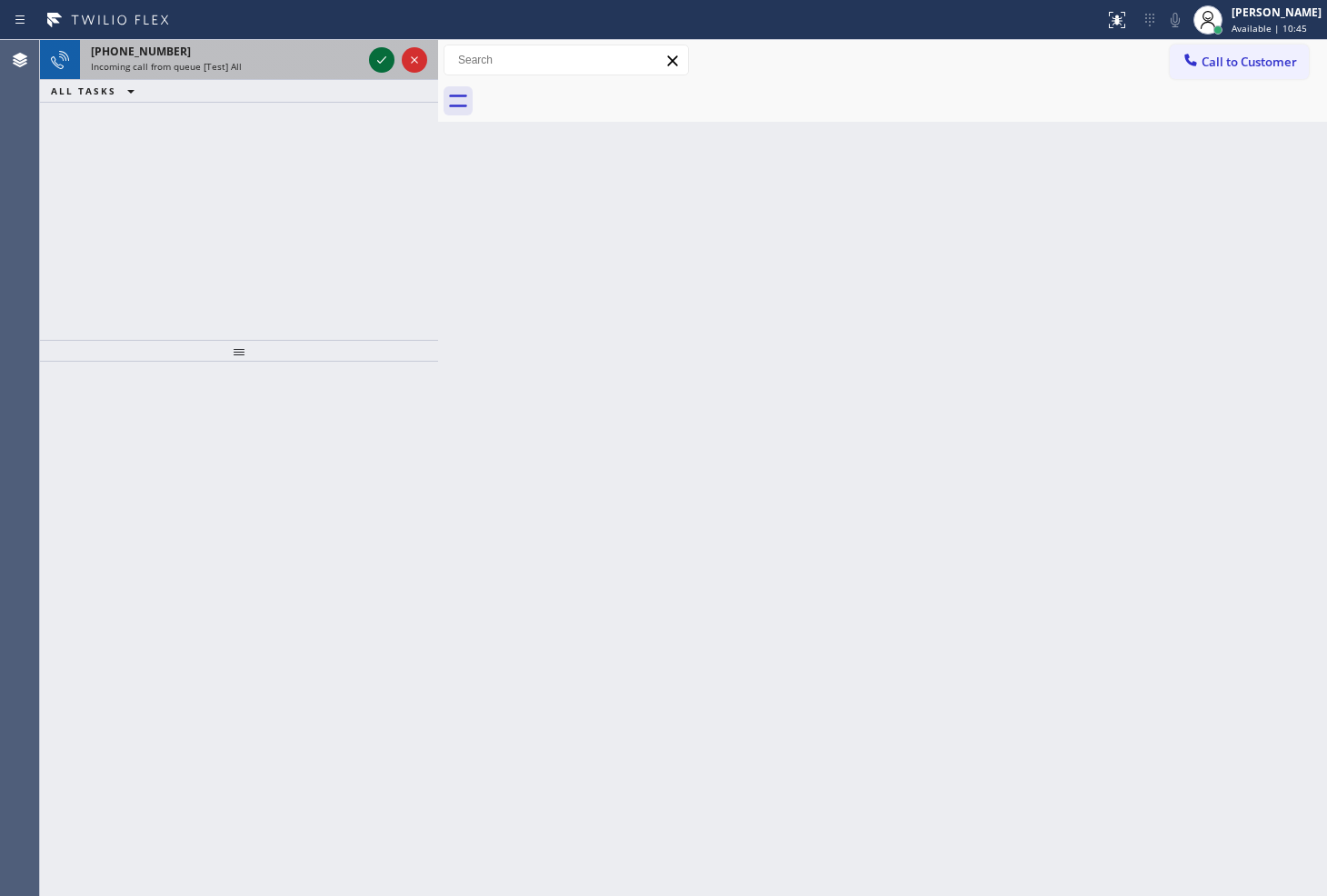
click at [373, 50] on icon at bounding box center [382, 60] width 22 height 22
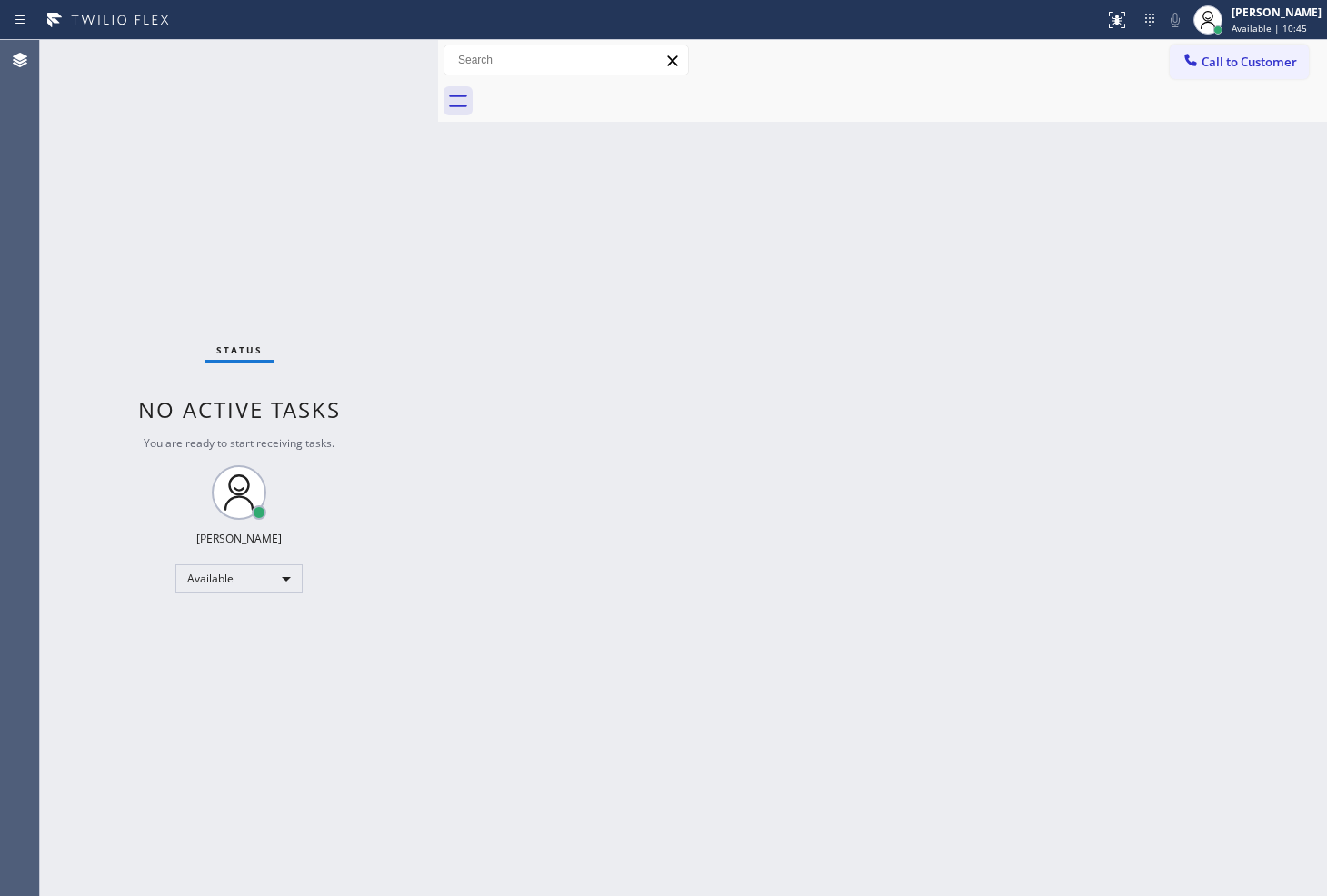
click at [373, 50] on div "Status No active tasks You are ready to start receiving tasks. [PERSON_NAME]" at bounding box center [239, 467] width 398 height 856
click at [369, 50] on div "Status No active tasks You are ready to start receiving tasks. [PERSON_NAME]" at bounding box center [239, 467] width 398 height 856
click at [1110, 12] on div at bounding box center [1117, 20] width 40 height 22
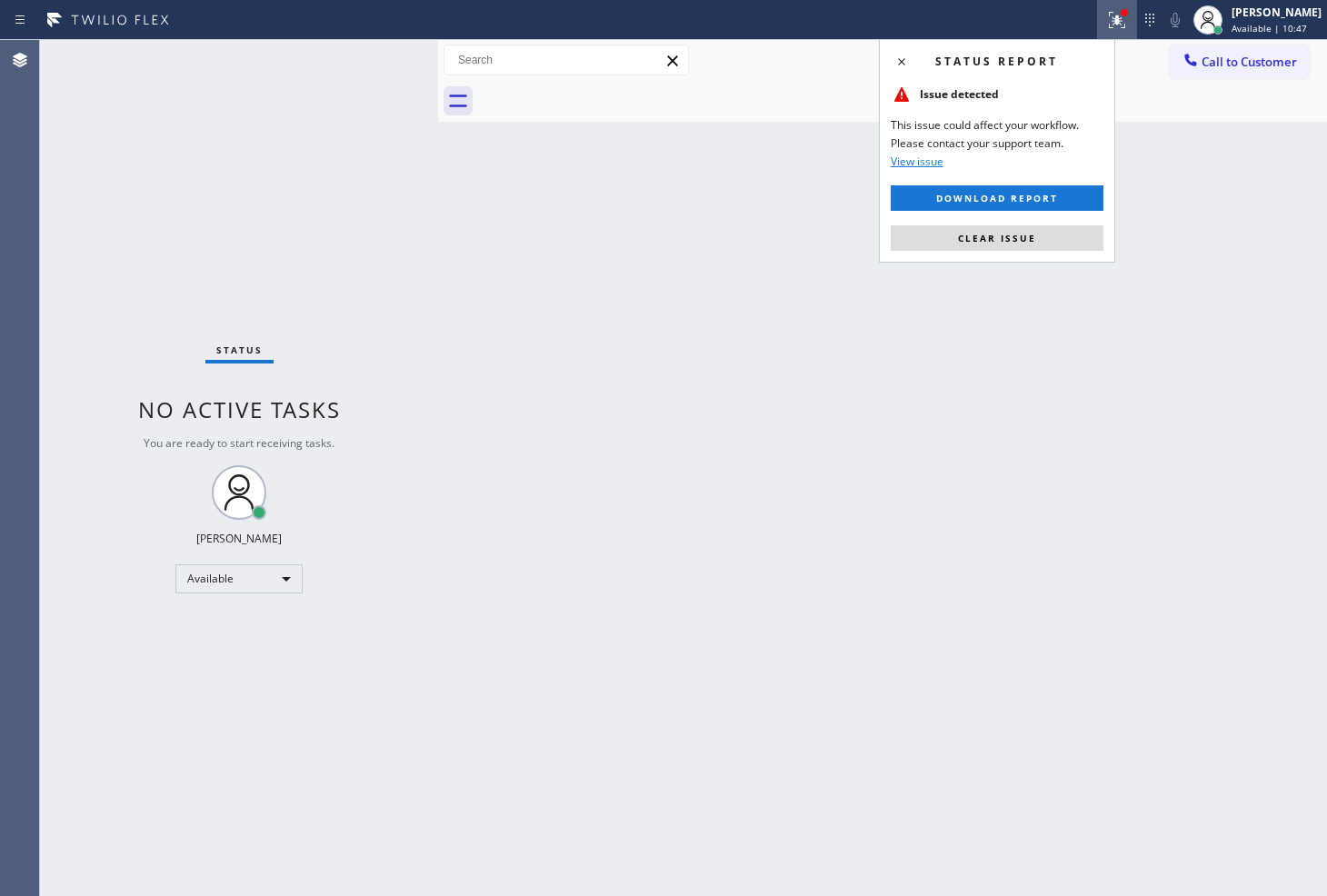
click at [1033, 250] on div "Status report Issue detected This issue could affect your workflow. Please cont…" at bounding box center [997, 150] width 237 height 224
click at [1035, 239] on button "Clear issue" at bounding box center [997, 239] width 213 height 26
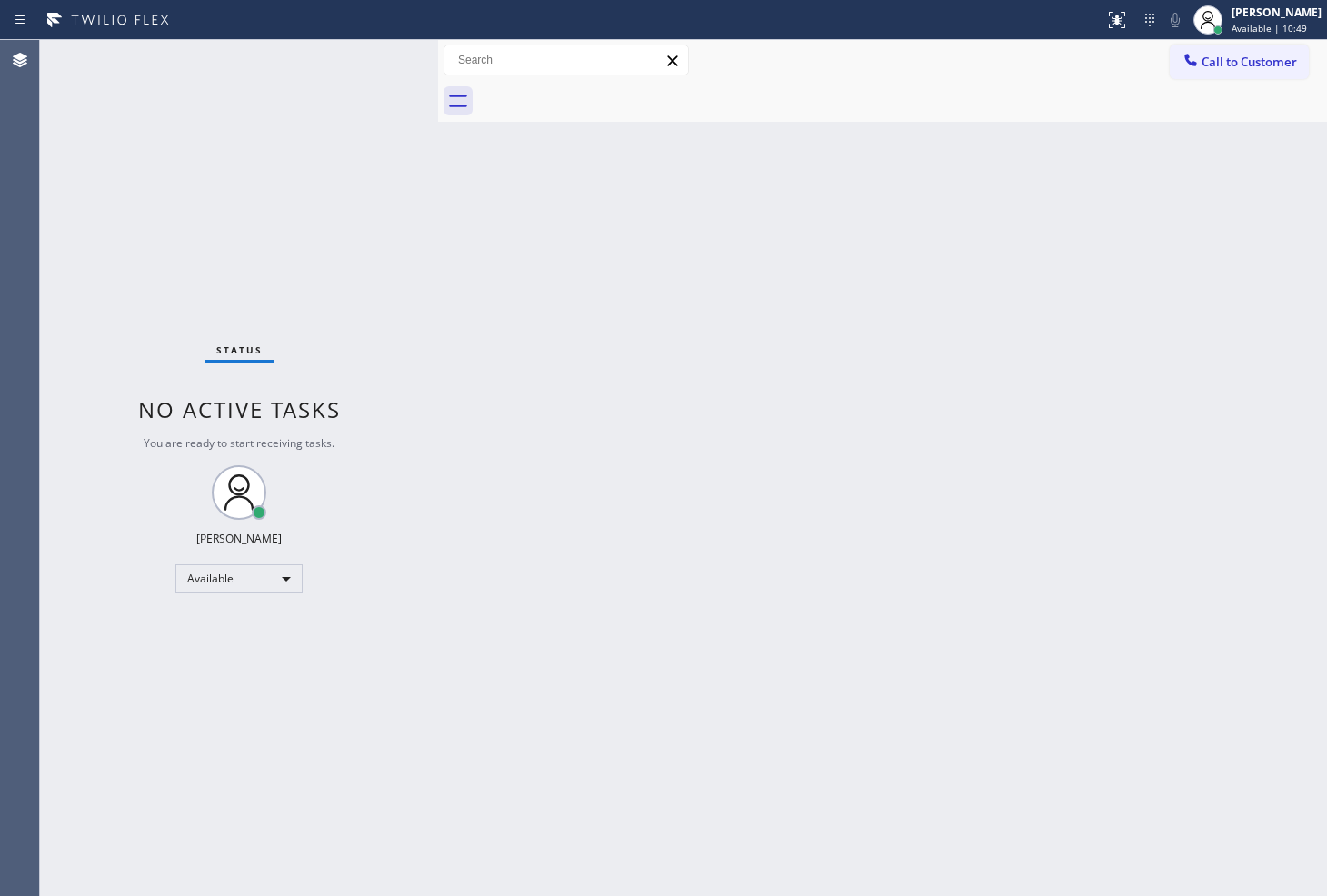
click at [669, 302] on div "Back to Dashboard Change Sender ID Customers Technicians Select a contact Outbo…" at bounding box center [883, 467] width 889 height 856
click at [339, 137] on div "Status No active tasks You are ready to start receiving tasks. [PERSON_NAME]" at bounding box center [239, 467] width 398 height 856
click at [371, 51] on div "Status No active tasks You are ready to start receiving tasks. [PERSON_NAME]" at bounding box center [239, 467] width 398 height 856
